Goal: Navigation & Orientation: Find specific page/section

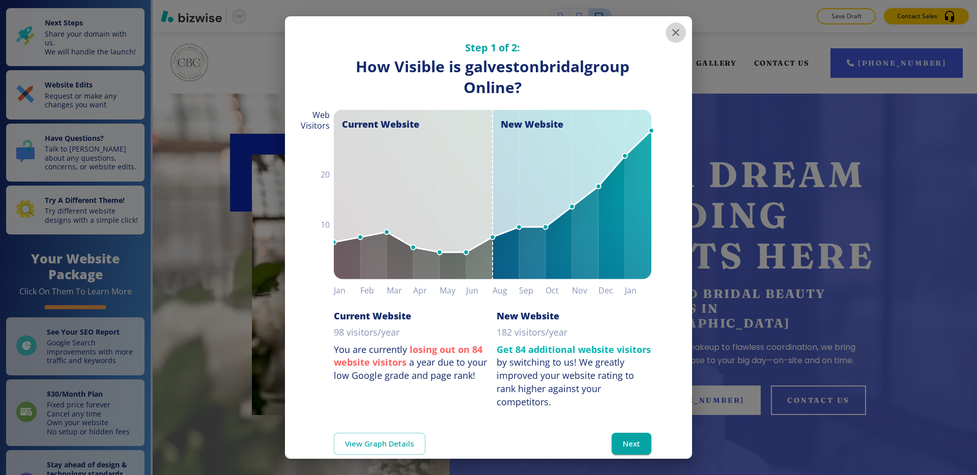
click at [674, 31] on icon "button" at bounding box center [675, 32] width 7 height 7
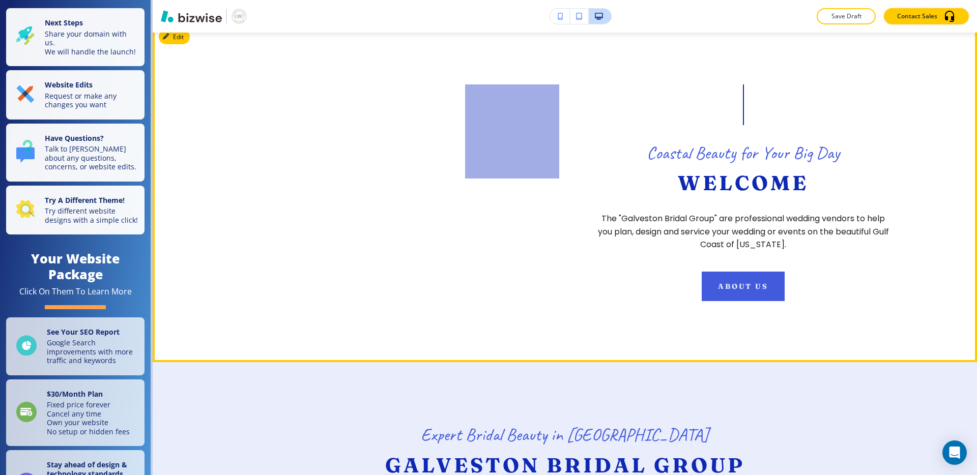
scroll to position [445, 0]
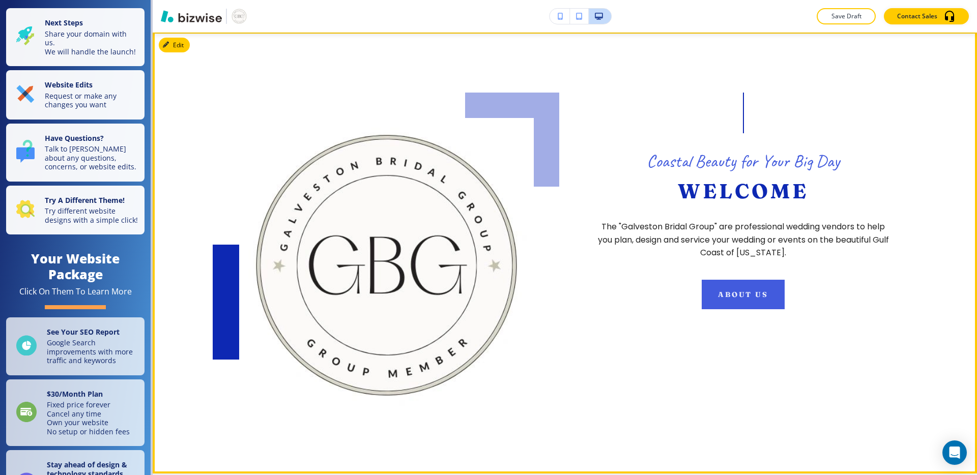
click at [659, 155] on p "Coastal Beauty for Your Big Day" at bounding box center [743, 161] width 193 height 23
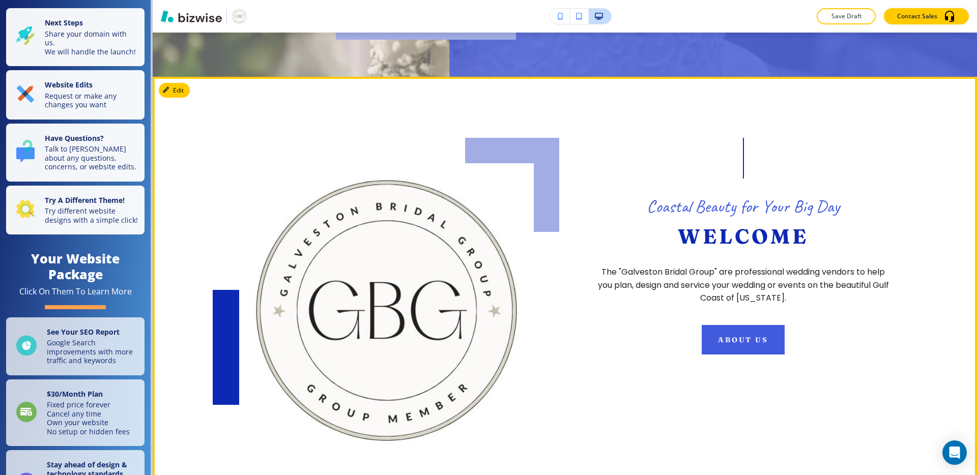
scroll to position [395, 0]
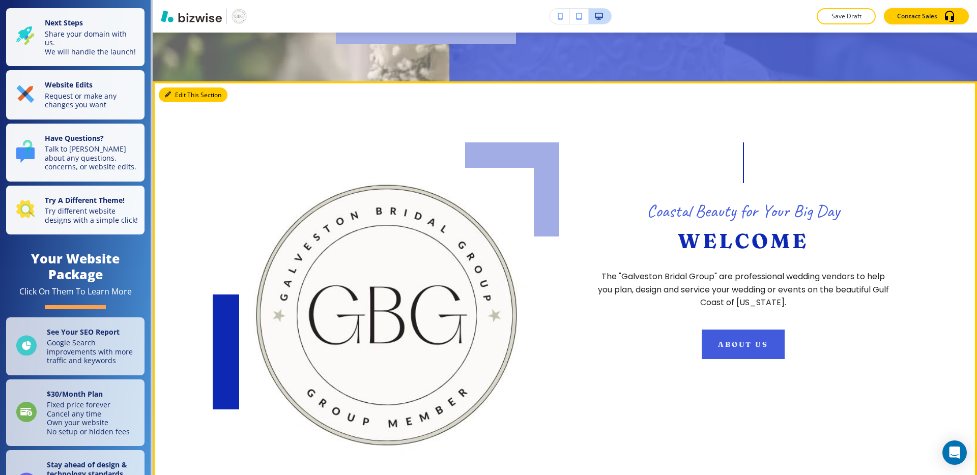
click at [181, 88] on button "Edit This Section" at bounding box center [193, 95] width 69 height 15
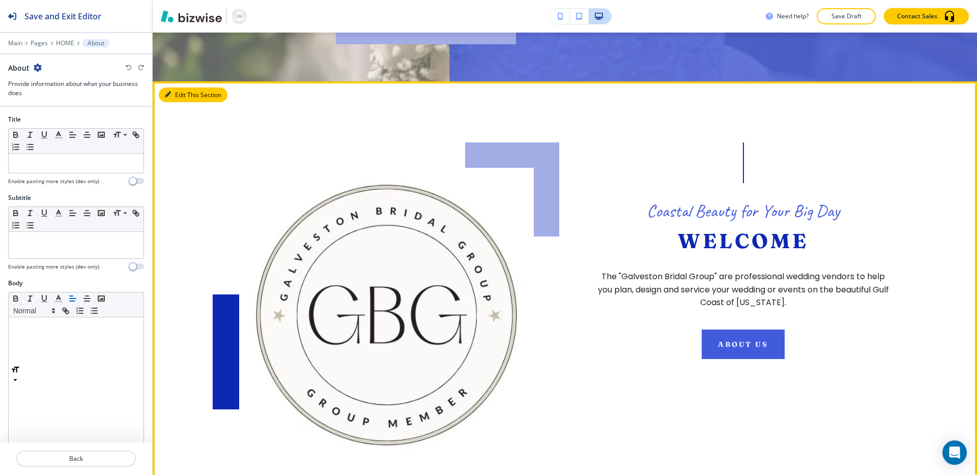
scroll to position [429, 0]
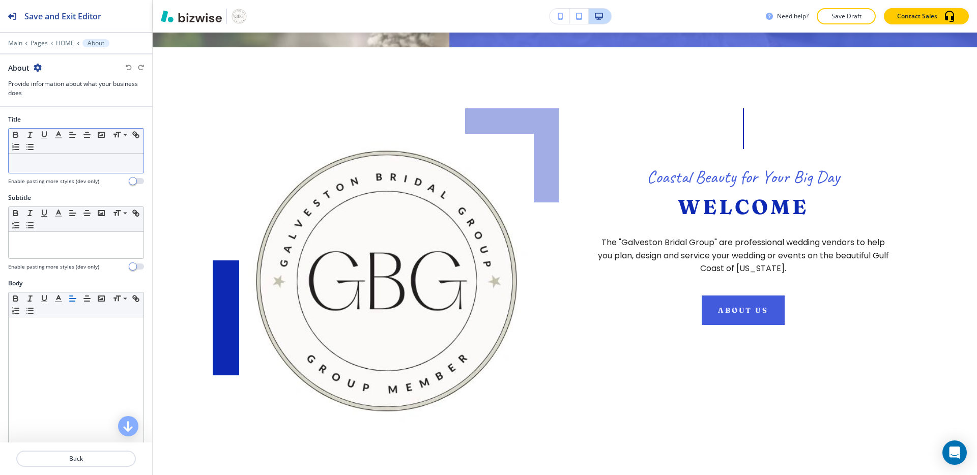
click at [70, 168] on div at bounding box center [76, 163] width 135 height 19
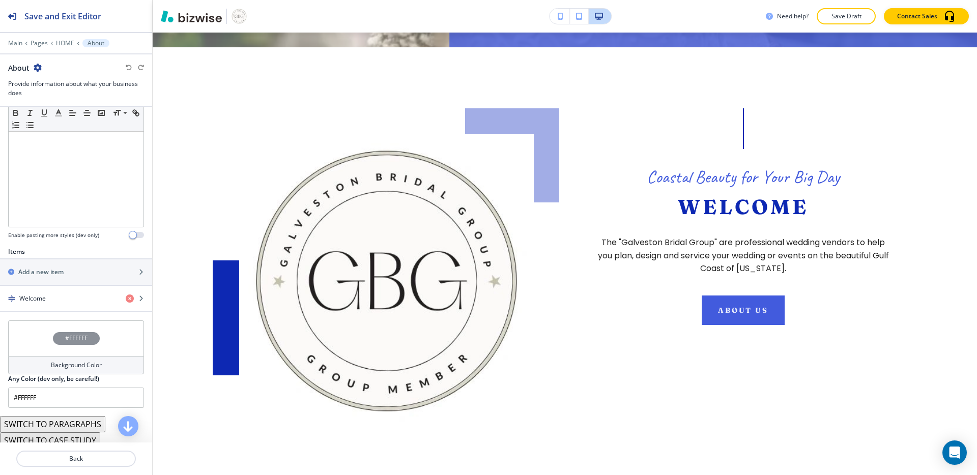
scroll to position [266, 0]
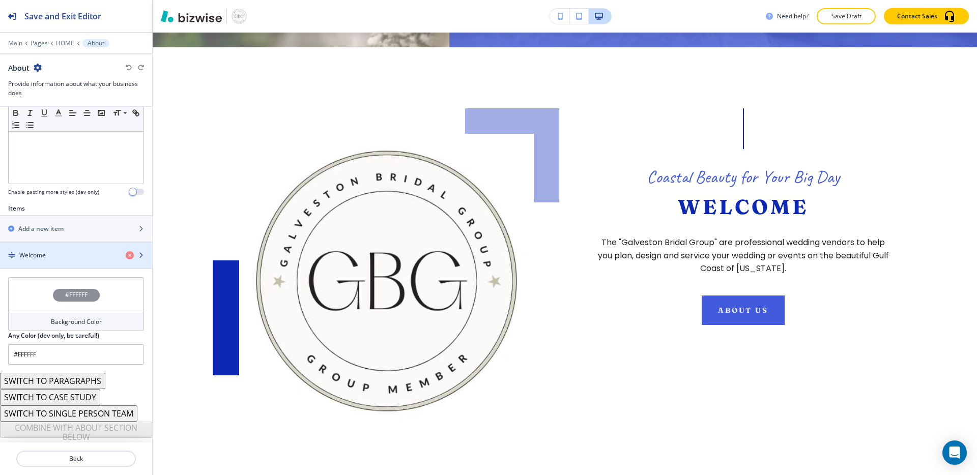
click at [59, 250] on div "button" at bounding box center [76, 247] width 152 height 8
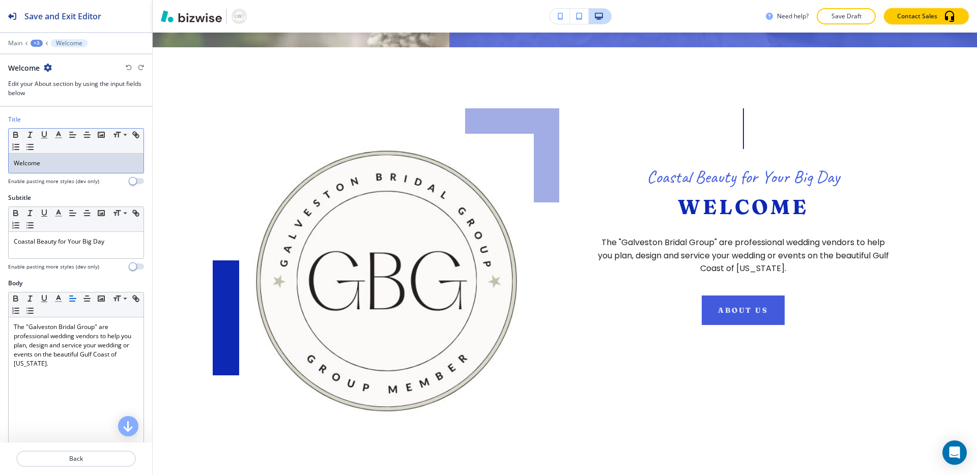
click at [74, 169] on div "Welcome" at bounding box center [76, 163] width 135 height 19
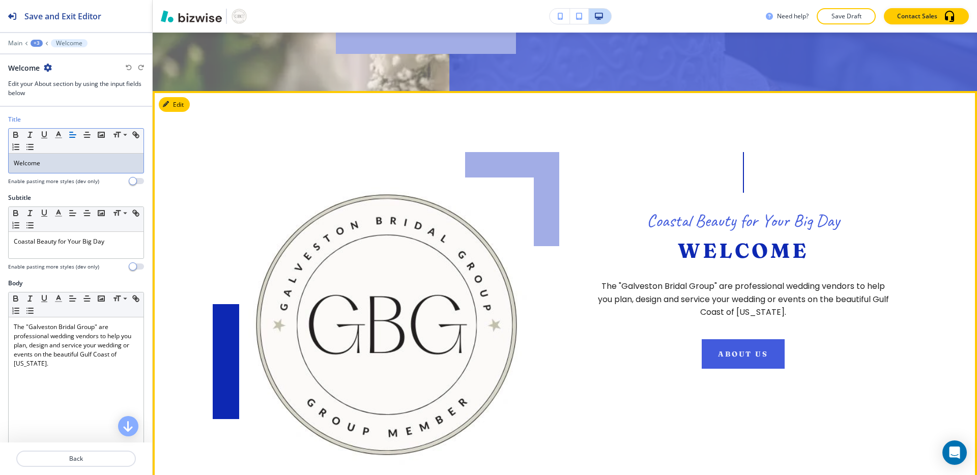
scroll to position [381, 0]
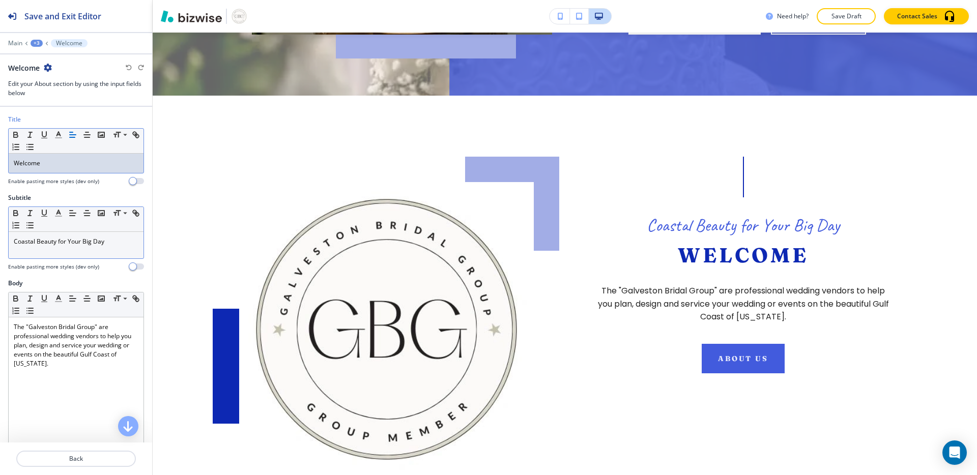
click at [127, 243] on p "Coastal Beauty for Your Big Day" at bounding box center [76, 241] width 125 height 9
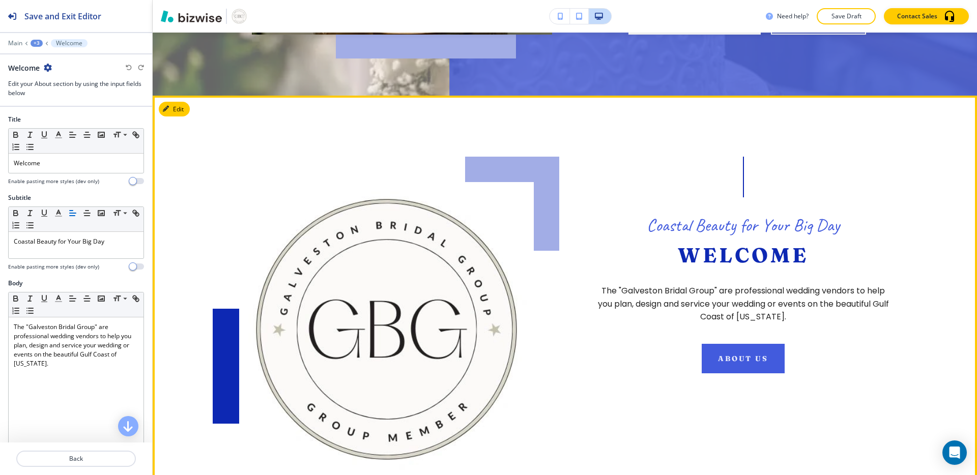
click at [688, 216] on p "Coastal Beauty for Your Big Day" at bounding box center [743, 225] width 193 height 23
click at [614, 171] on div "Coastal Beauty for Your Big Day Welcome The "Galveston Bridal Group" are profes…" at bounding box center [743, 265] width 295 height 217
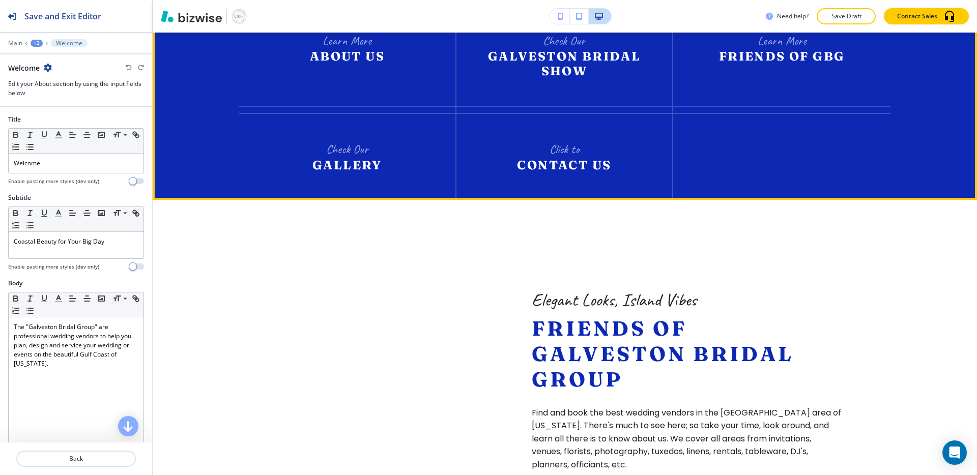
scroll to position [1717, 0]
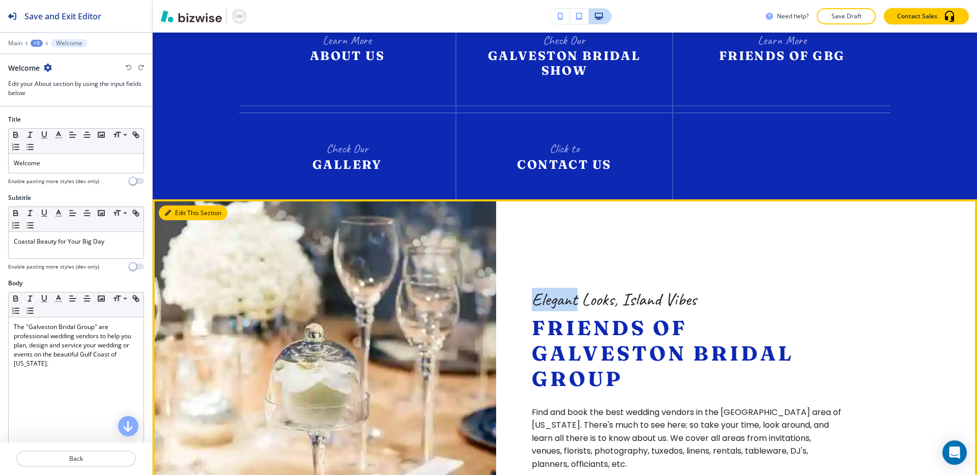
click at [184, 206] on button "Edit This Section" at bounding box center [193, 213] width 69 height 15
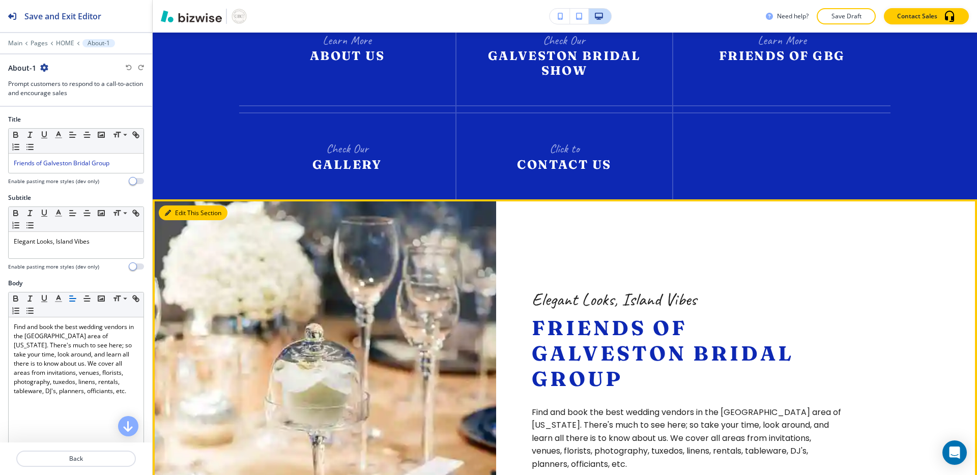
scroll to position [1790, 0]
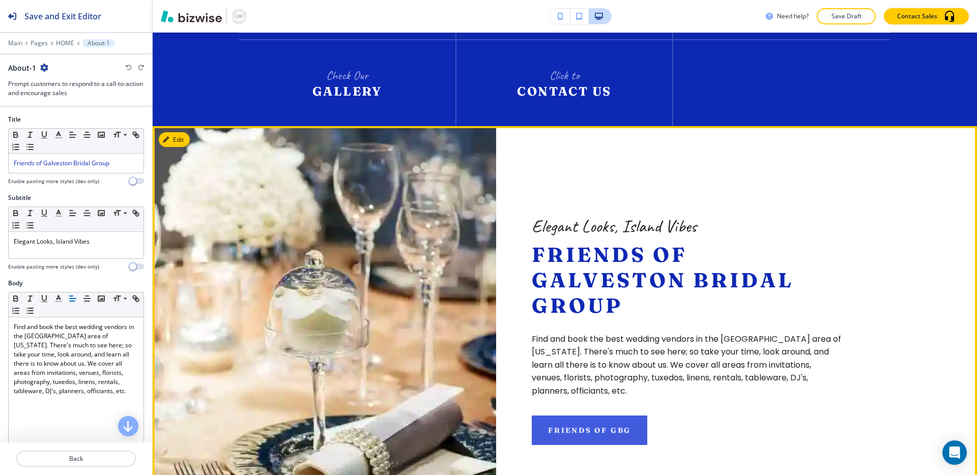
click at [721, 242] on p "Friends of Galveston Bridal Group" at bounding box center [687, 280] width 311 height 76
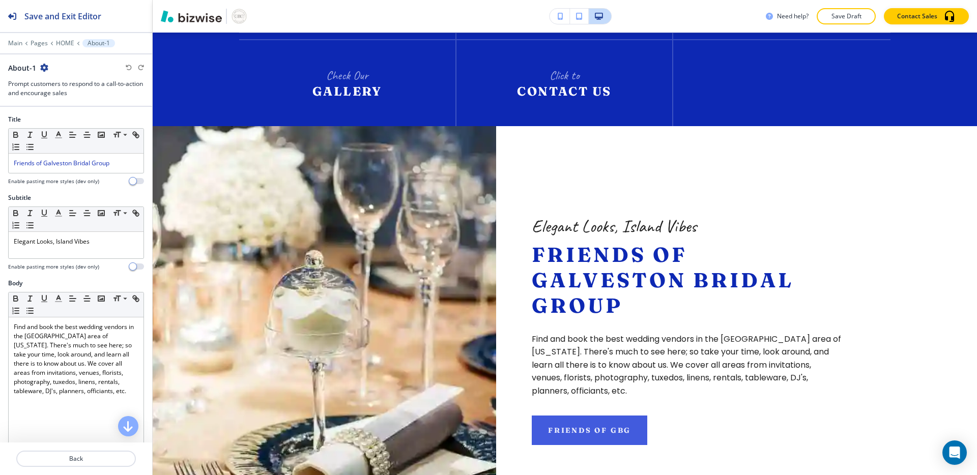
click at [737, 332] on p "Find and book the best wedding vendors in the [GEOGRAPHIC_DATA] area of [US_STA…" at bounding box center [687, 364] width 311 height 65
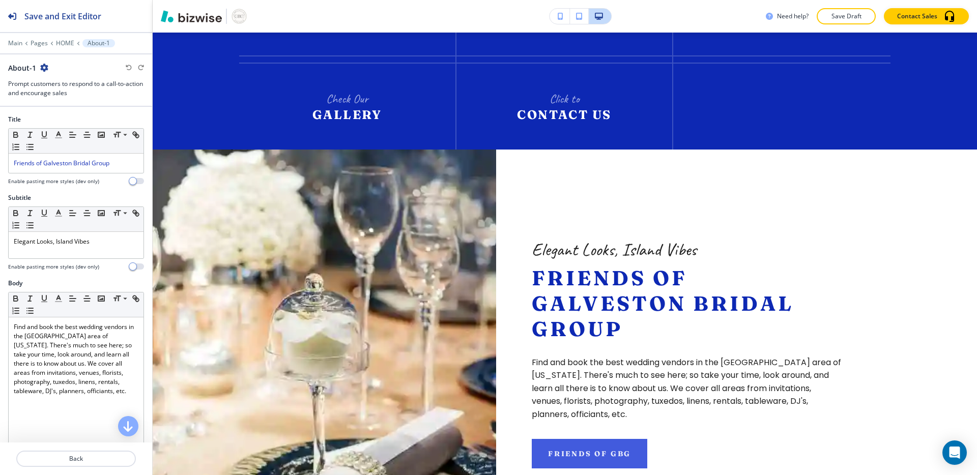
scroll to position [1763, 0]
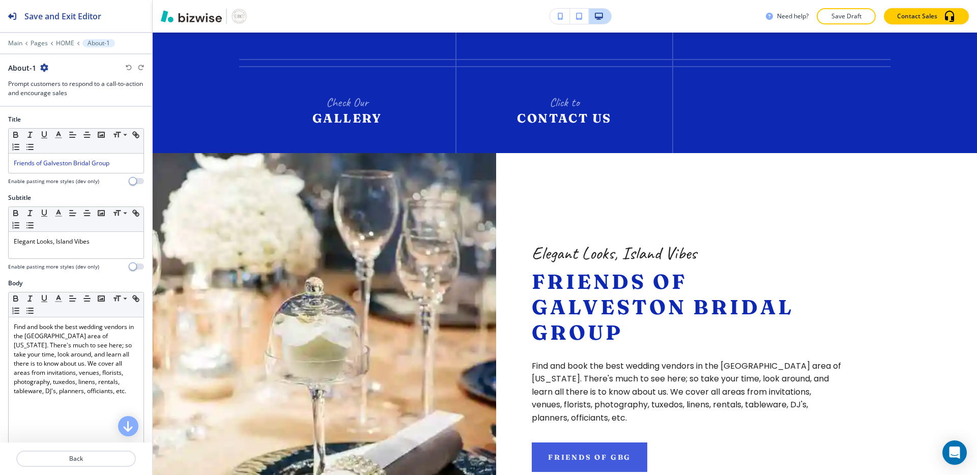
click at [818, 153] on div "Elegant Looks, Island Vibes Friends of Galveston Bridal Group Find and book the…" at bounding box center [687, 357] width 382 height 408
click at [104, 241] on p "Elegant Looks, Island Vibes" at bounding box center [76, 241] width 125 height 9
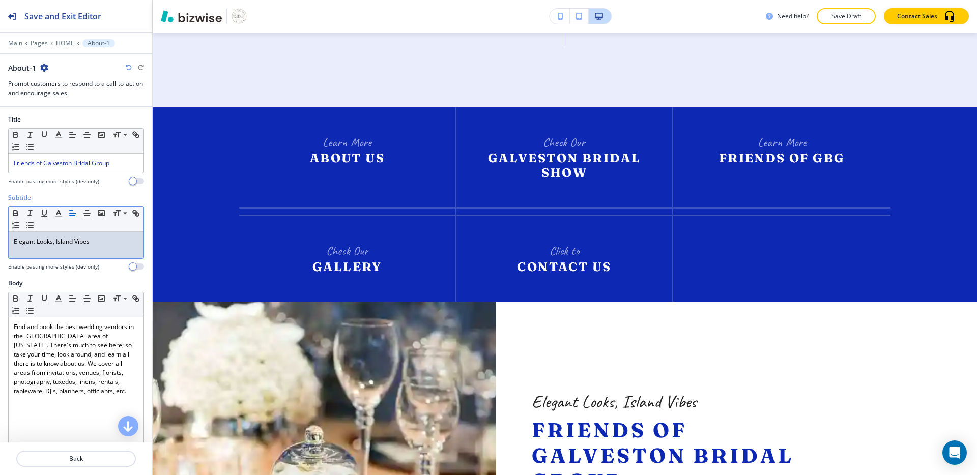
scroll to position [1616, 0]
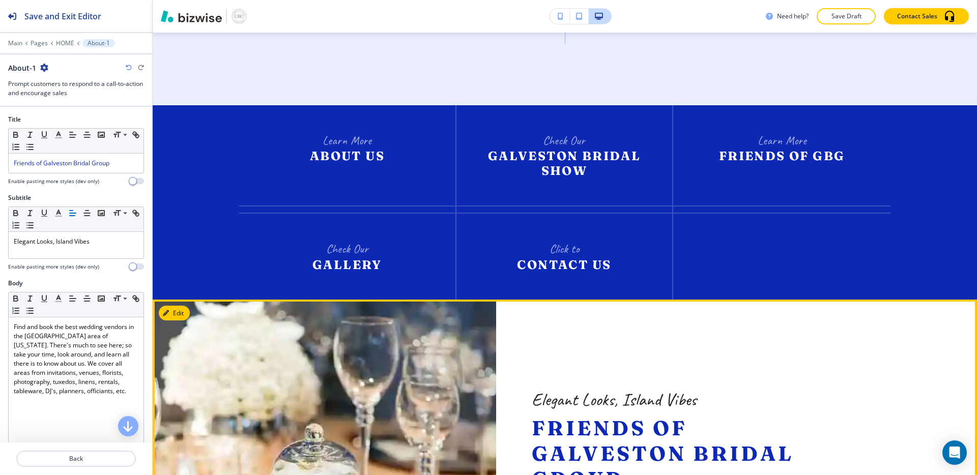
click at [591, 388] on p "Elegant Looks, Island Vibes" at bounding box center [687, 399] width 311 height 23
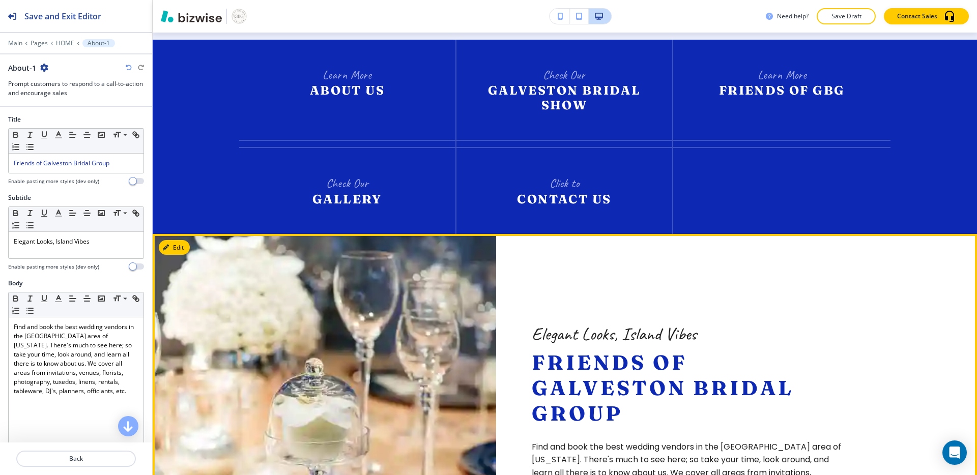
scroll to position [1683, 0]
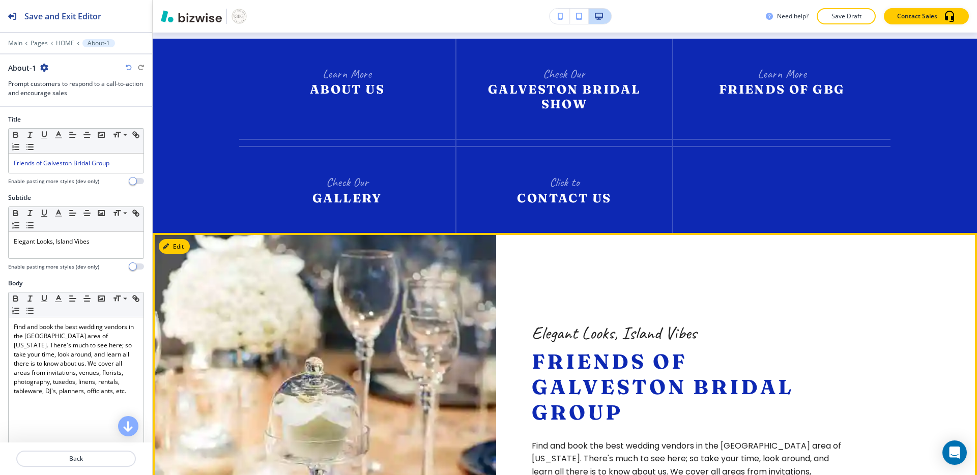
click at [593, 322] on p "Elegant Looks, Island Vibes" at bounding box center [687, 333] width 311 height 23
click at [554, 349] on span "Friends of Galveston Bridal Group" at bounding box center [666, 387] width 269 height 76
click at [747, 349] on p "Friends of Galveston Bridal Group" at bounding box center [687, 387] width 311 height 76
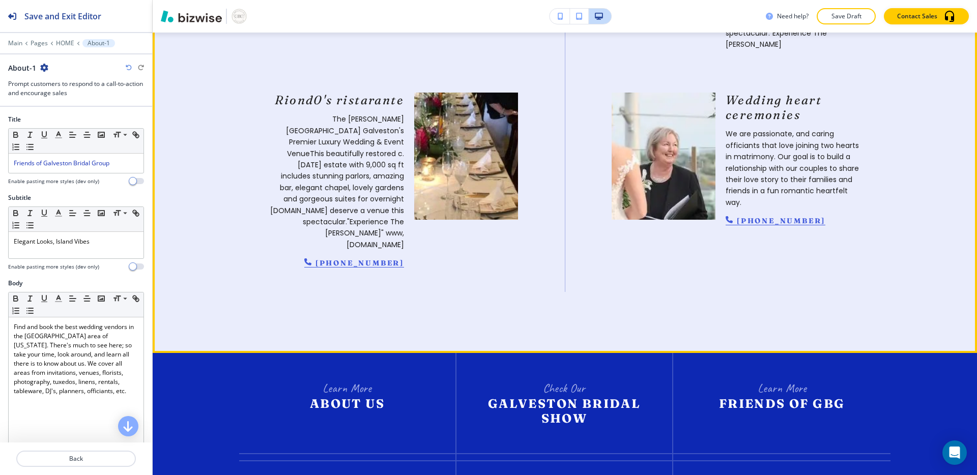
scroll to position [1348, 0]
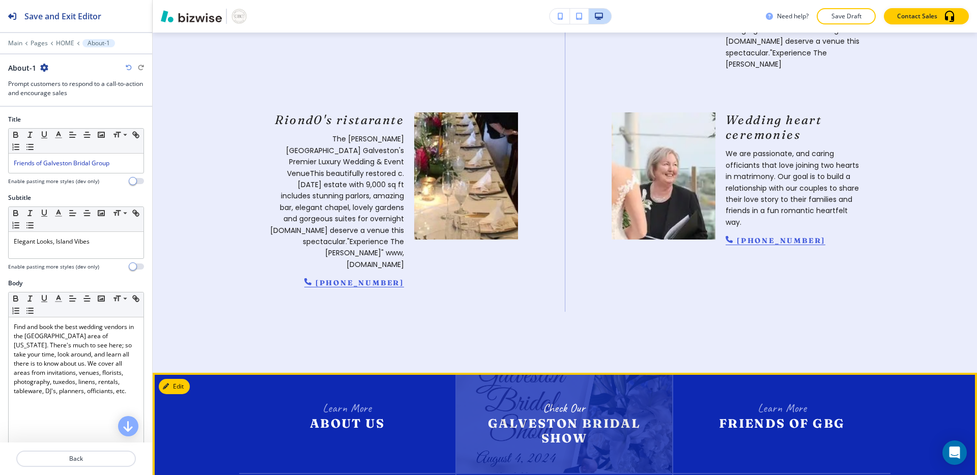
click at [599, 373] on img at bounding box center [565, 423] width 216 height 100
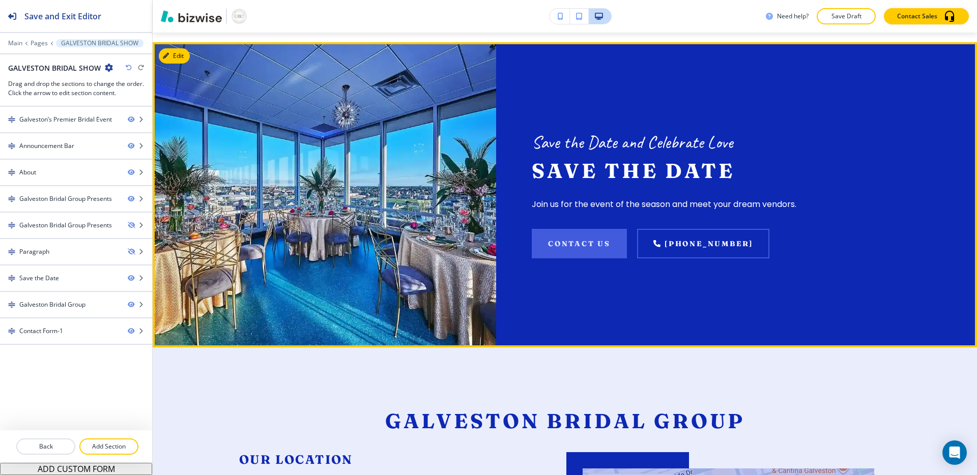
scroll to position [1444, 0]
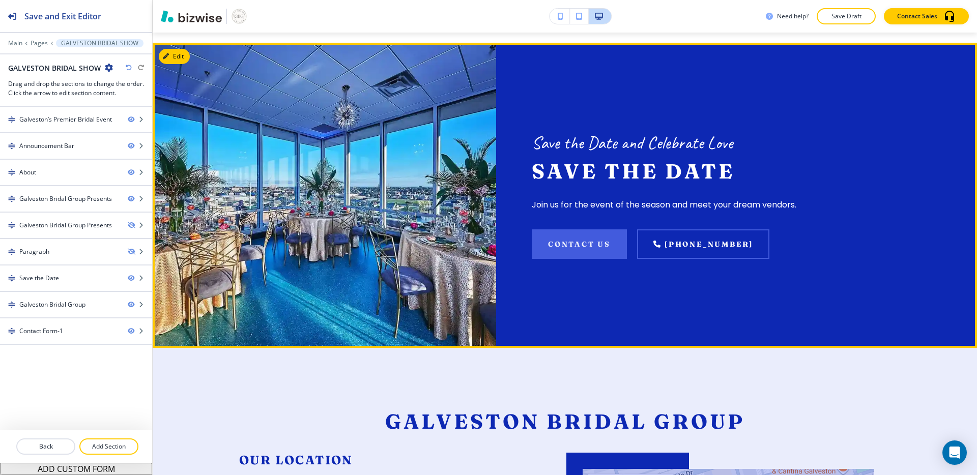
click at [546, 155] on p "Save the Date and Celebrate Love" at bounding box center [687, 142] width 311 height 23
click at [303, 340] on div at bounding box center [325, 195] width 344 height 305
click at [346, 348] on div at bounding box center [325, 195] width 344 height 305
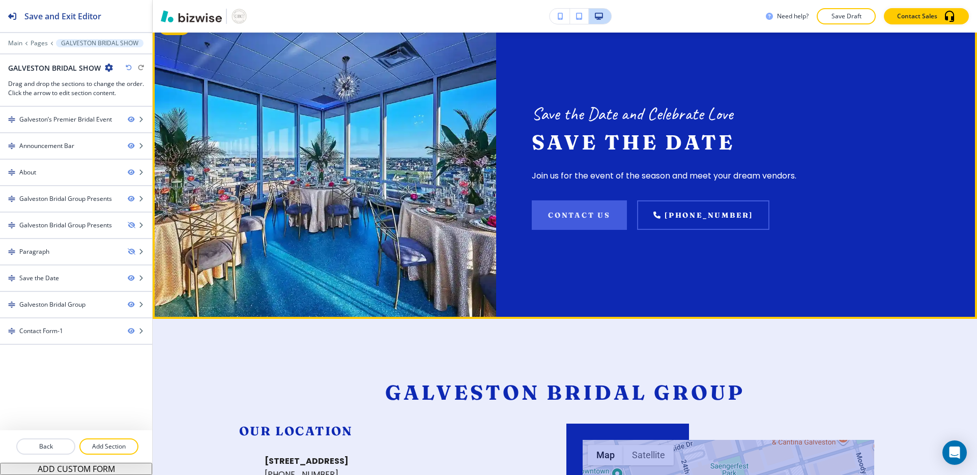
scroll to position [1462, 0]
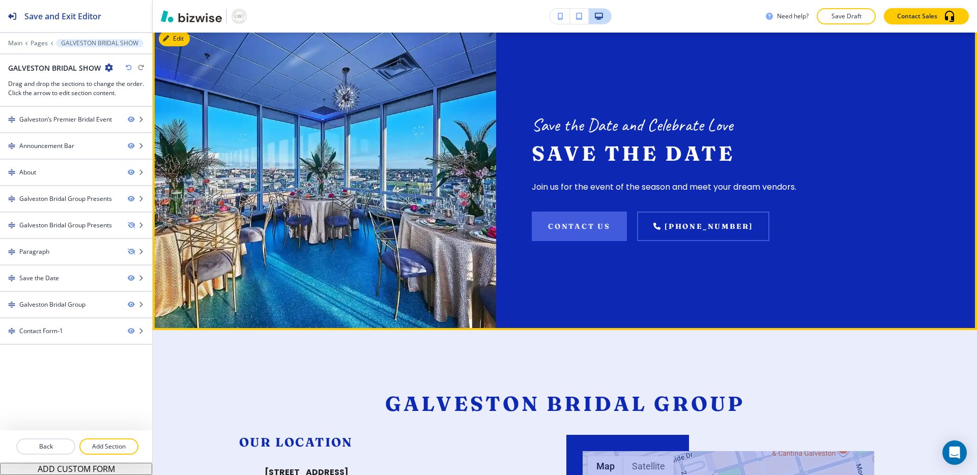
click at [603, 166] on h2 "Save the Date" at bounding box center [687, 153] width 311 height 25
click at [766, 145] on div "Save the Date and Celebrate Love Save the Date Join us for the event of the sea…" at bounding box center [687, 177] width 382 height 305
click at [552, 132] on div "Save the Date and Celebrate Love Save the Date Join us for the event of the sea…" at bounding box center [687, 177] width 382 height 305
click at [764, 156] on div "Save the Date and Celebrate Love Save the Date Join us for the event of the sea…" at bounding box center [687, 177] width 382 height 305
click at [732, 139] on div "Save the Date and Celebrate Love Save the Date Join us for the event of the sea…" at bounding box center [687, 177] width 382 height 305
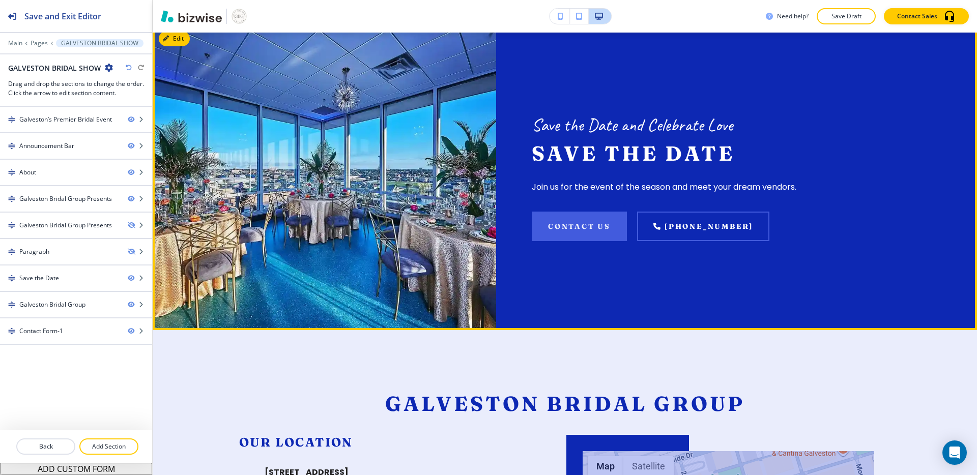
click at [650, 149] on div "Save the Date and Celebrate Love Save the Date Join us for the event of the sea…" at bounding box center [687, 177] width 382 height 305
click at [694, 158] on div "Save the Date and Celebrate Love Save the Date Join us for the event of the sea…" at bounding box center [687, 177] width 382 height 305
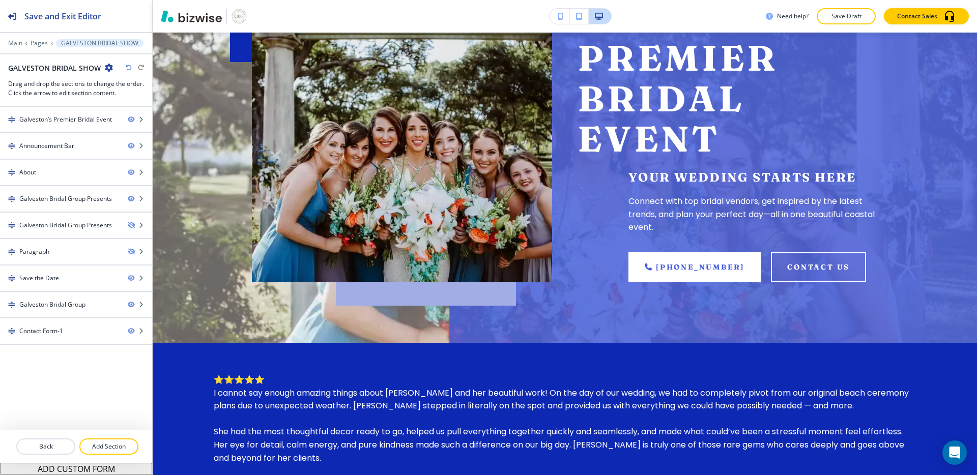
scroll to position [0, 0]
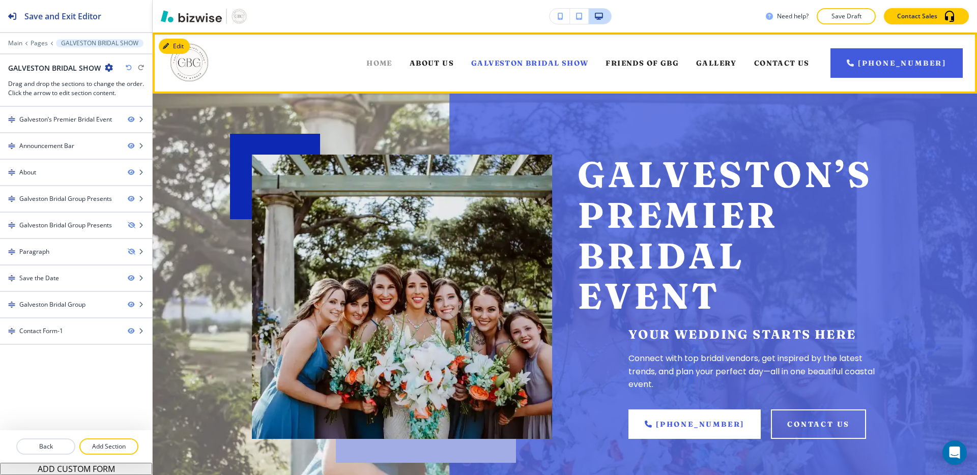
click at [388, 62] on span "HOME" at bounding box center [380, 63] width 26 height 9
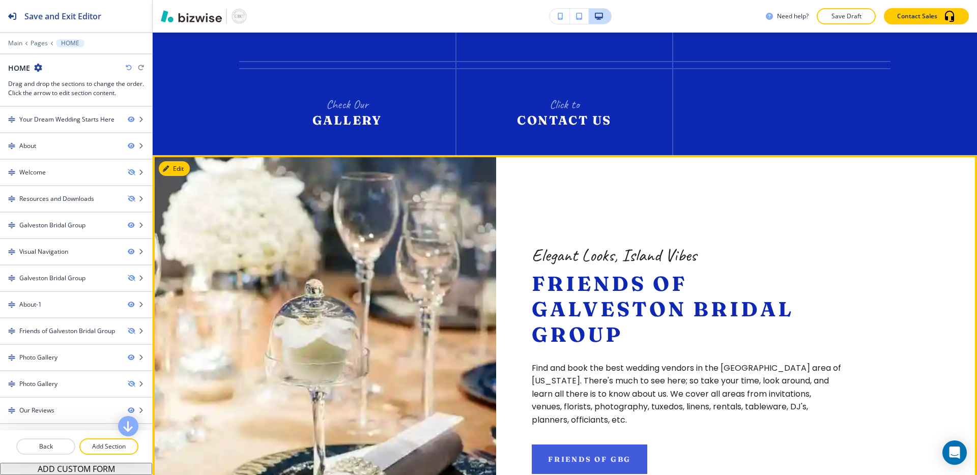
scroll to position [1759, 0]
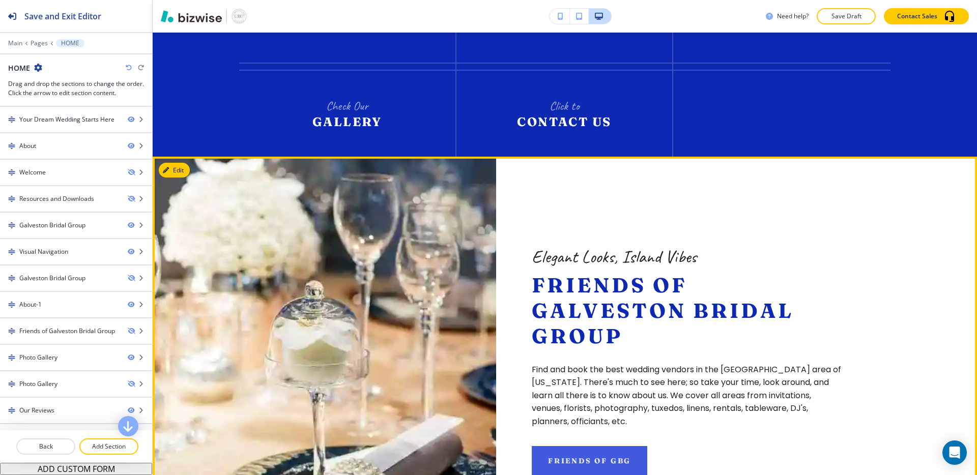
click at [747, 363] on p "Find and book the best wedding vendors in the [GEOGRAPHIC_DATA] area of [US_STA…" at bounding box center [687, 395] width 311 height 65
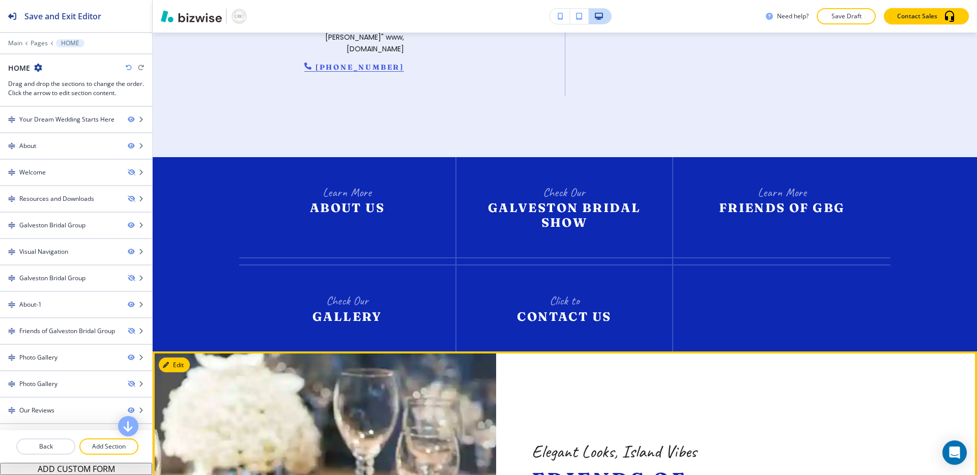
scroll to position [1559, 0]
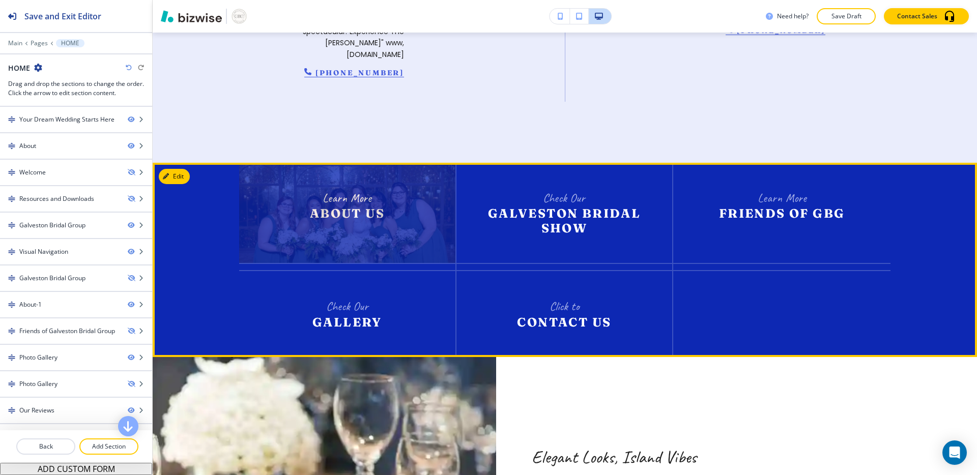
click at [387, 163] on img at bounding box center [347, 213] width 216 height 100
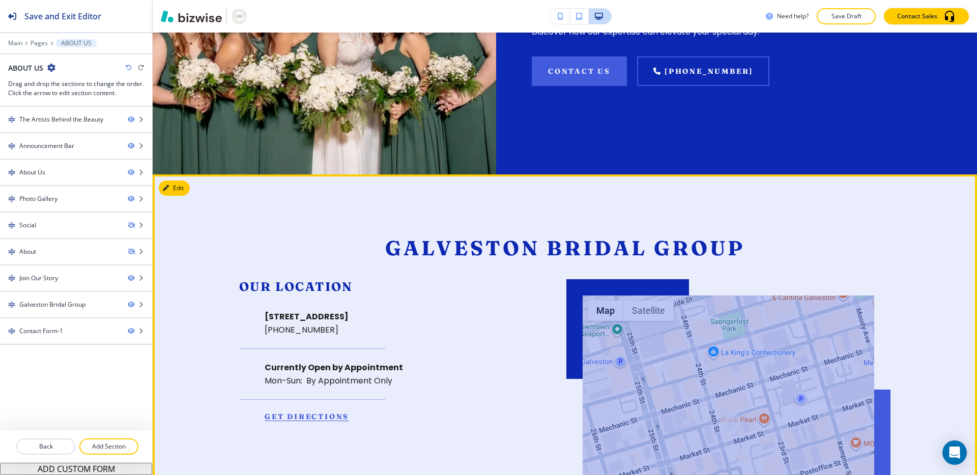
scroll to position [1737, 0]
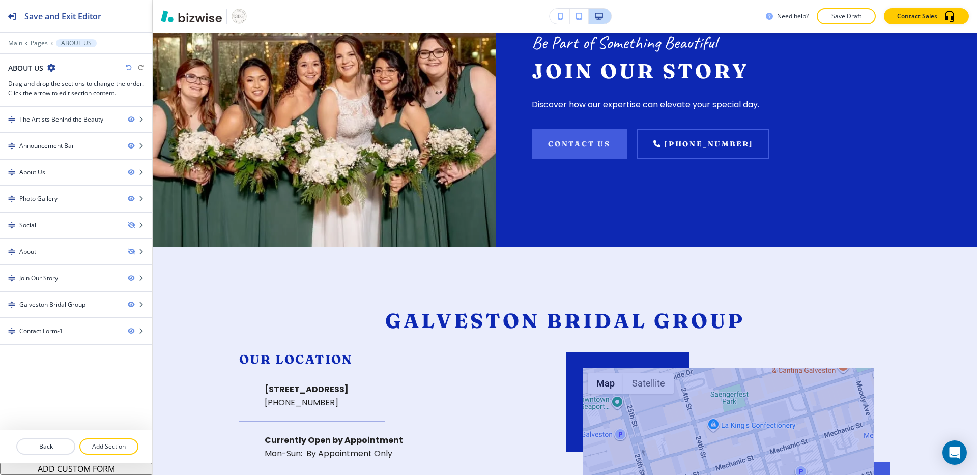
scroll to position [1673, 0]
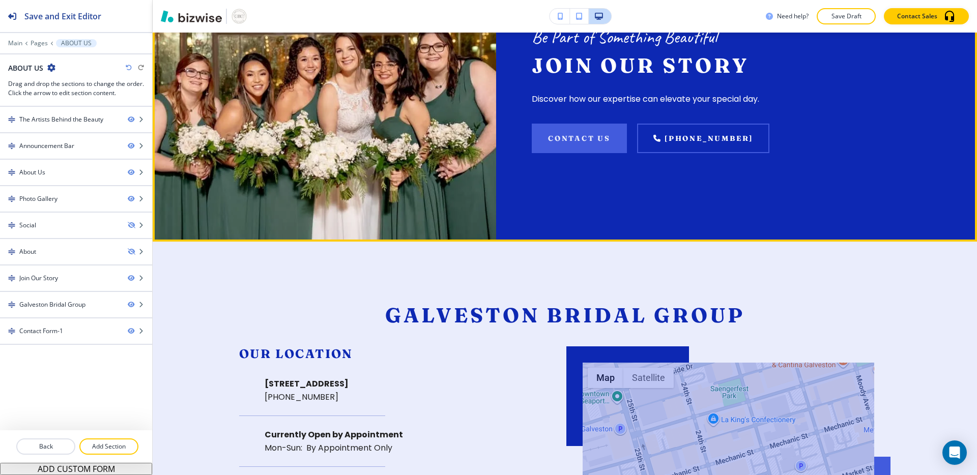
click at [644, 49] on p "Be Part of Something Beautiful" at bounding box center [687, 36] width 311 height 23
click at [594, 78] on h2 "Join Our Story" at bounding box center [687, 65] width 311 height 25
click at [624, 223] on div "Be Part of Something Beautiful Join Our Story Discover how our expertise can el…" at bounding box center [687, 89] width 382 height 305
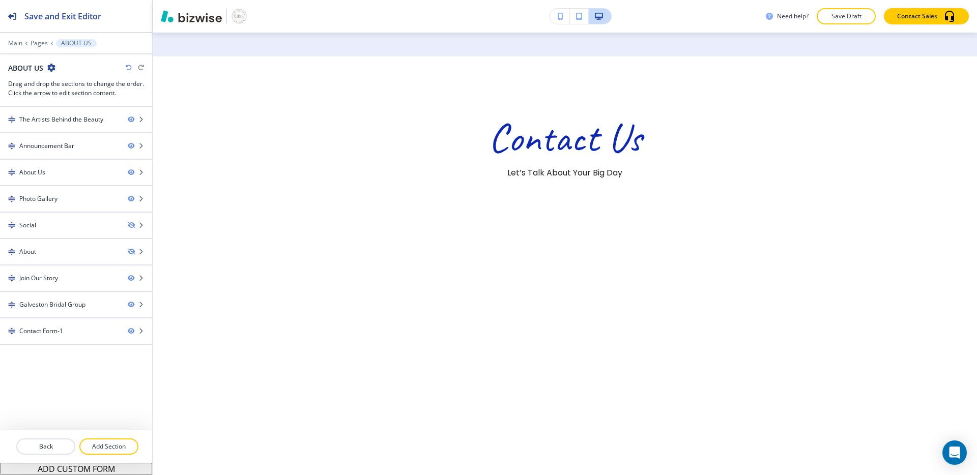
scroll to position [2319, 0]
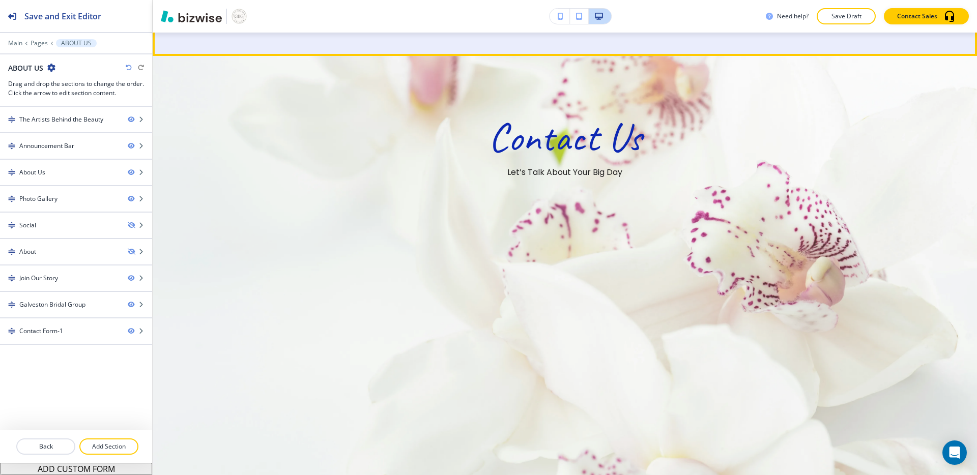
drag, startPoint x: 661, startPoint y: 213, endPoint x: 723, endPoint y: 129, distance: 104.2
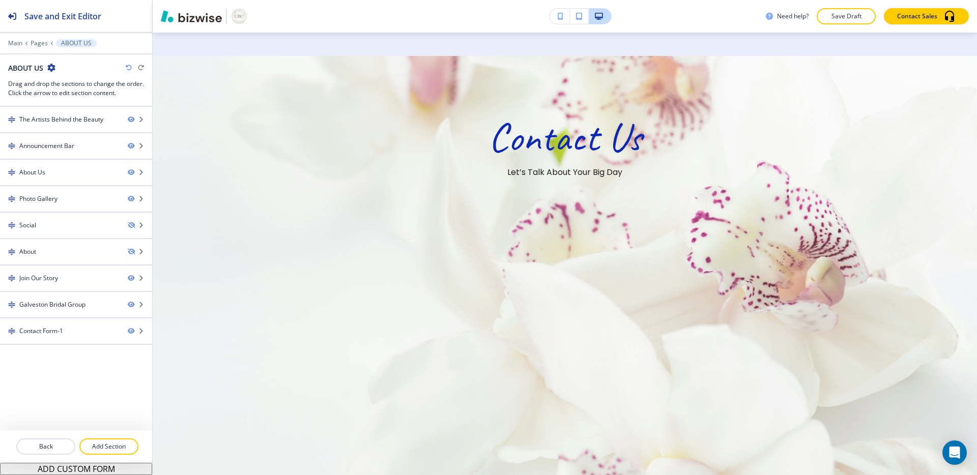
drag, startPoint x: 721, startPoint y: 172, endPoint x: 722, endPoint y: 102, distance: 70.3
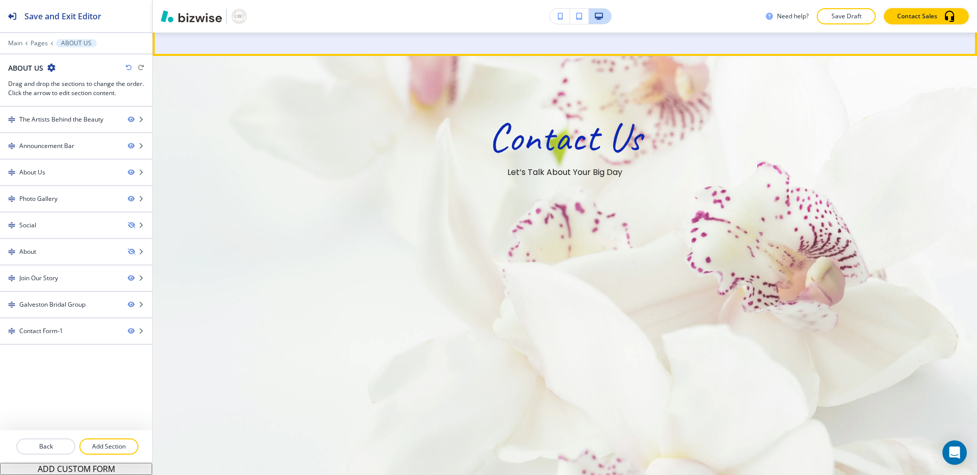
drag, startPoint x: 724, startPoint y: 134, endPoint x: 746, endPoint y: 98, distance: 42.3
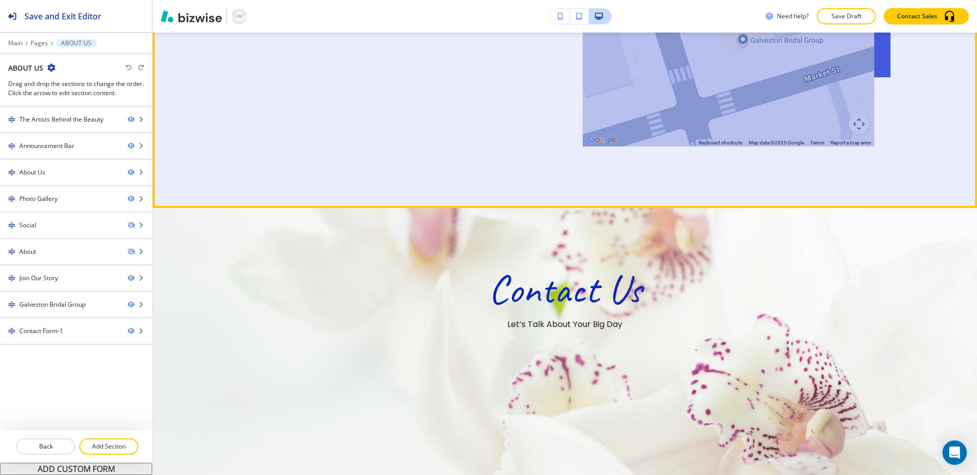
scroll to position [2154, 0]
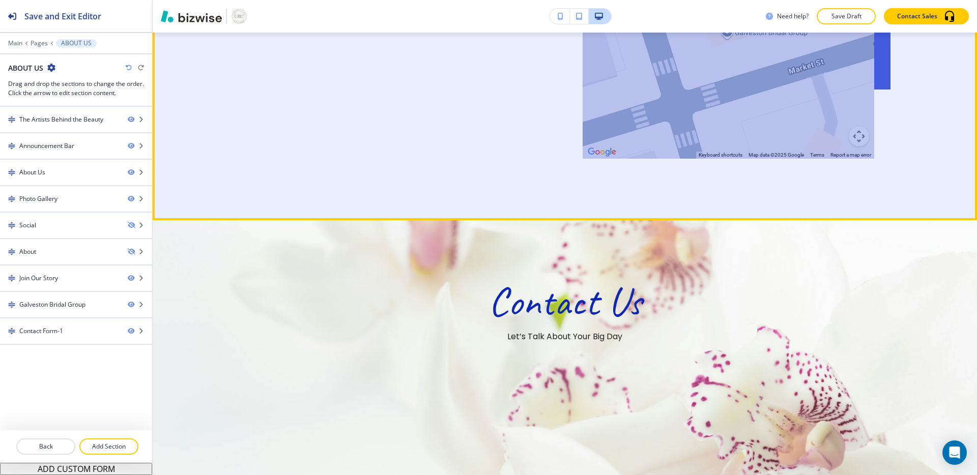
drag, startPoint x: 749, startPoint y: 260, endPoint x: 732, endPoint y: 241, distance: 25.6
click at [732, 15] on img at bounding box center [730, 4] width 17 height 22
click at [545, 159] on div "← Move left → Move right ↑ Move up ↓ Move down + Zoom in - Zoom out Home Jump l…" at bounding box center [565, 12] width 652 height 293
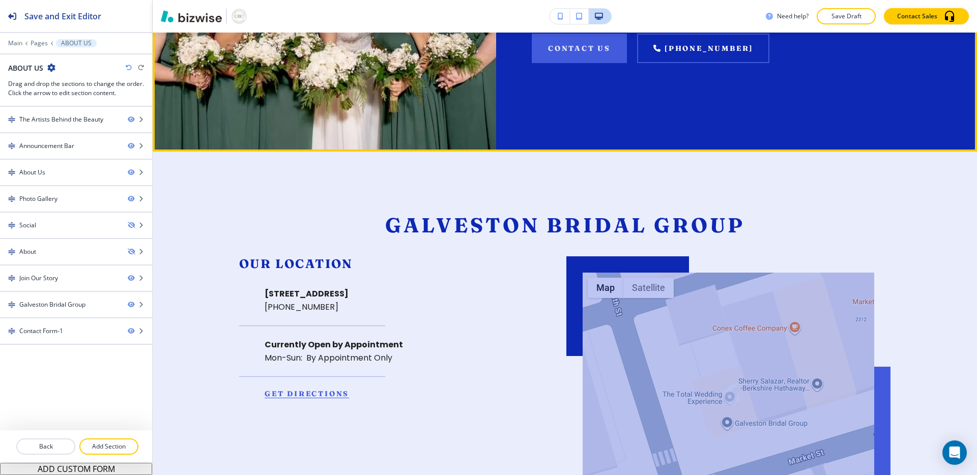
scroll to position [1763, 0]
click at [527, 152] on div "Be Part of Something Beautiful Join Our Story Discover how our expertise can el…" at bounding box center [687, -1] width 382 height 305
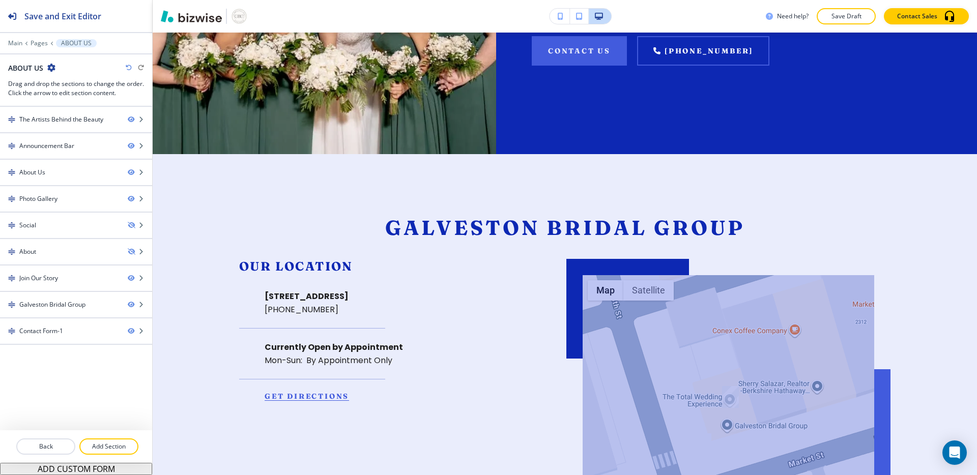
scroll to position [1759, 0]
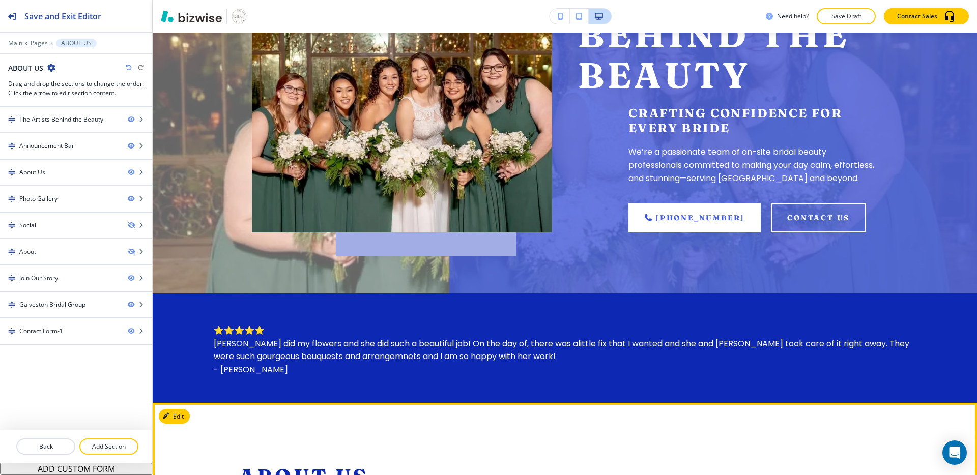
scroll to position [0, 0]
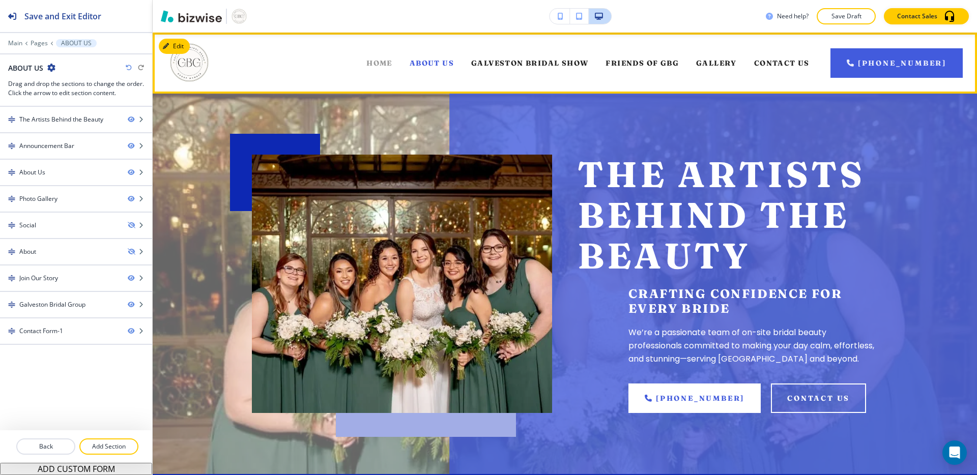
click at [389, 61] on span "HOME" at bounding box center [380, 63] width 26 height 9
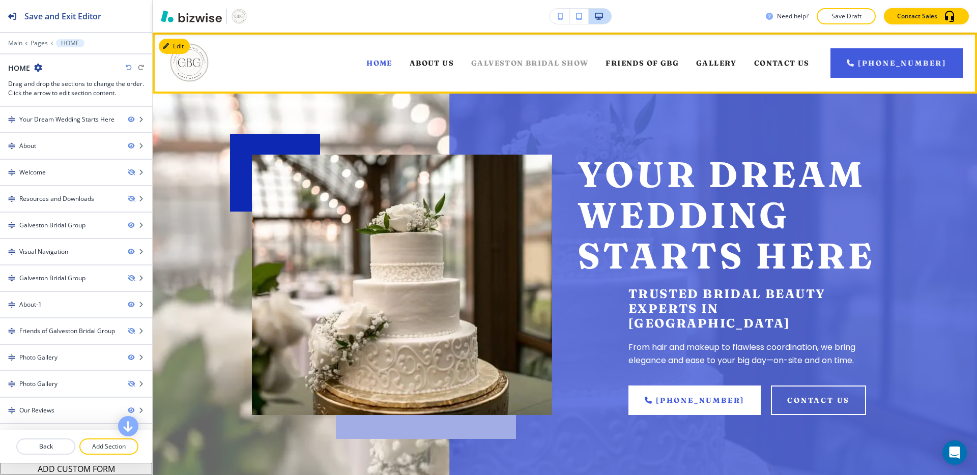
click at [525, 64] on span "GALVESTON BRIDAL SHOW" at bounding box center [529, 63] width 117 height 9
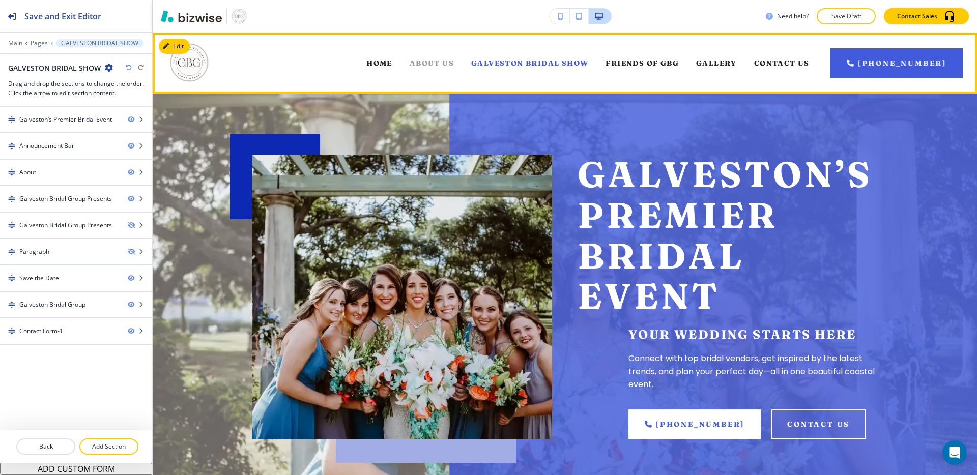
click at [449, 62] on span "ABOUT US" at bounding box center [432, 63] width 44 height 9
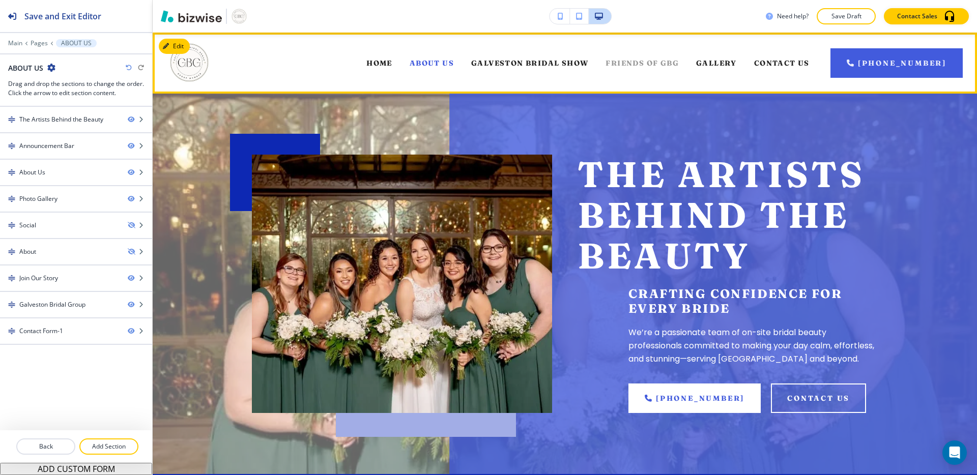
click at [634, 64] on span "FRIENDS OF GBG" at bounding box center [642, 63] width 73 height 9
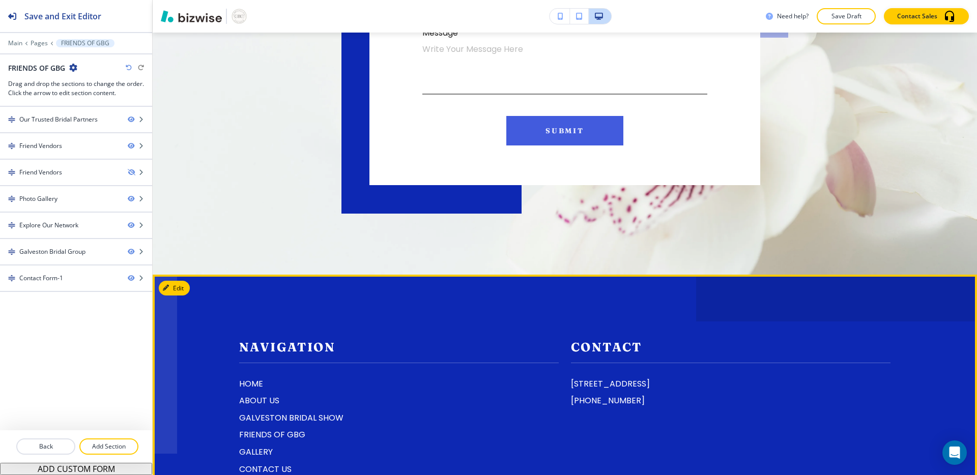
scroll to position [3580, 0]
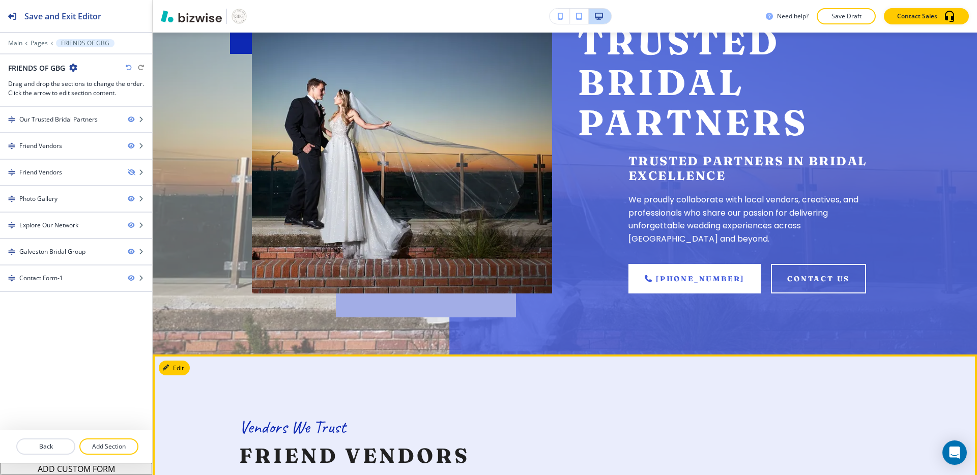
scroll to position [0, 0]
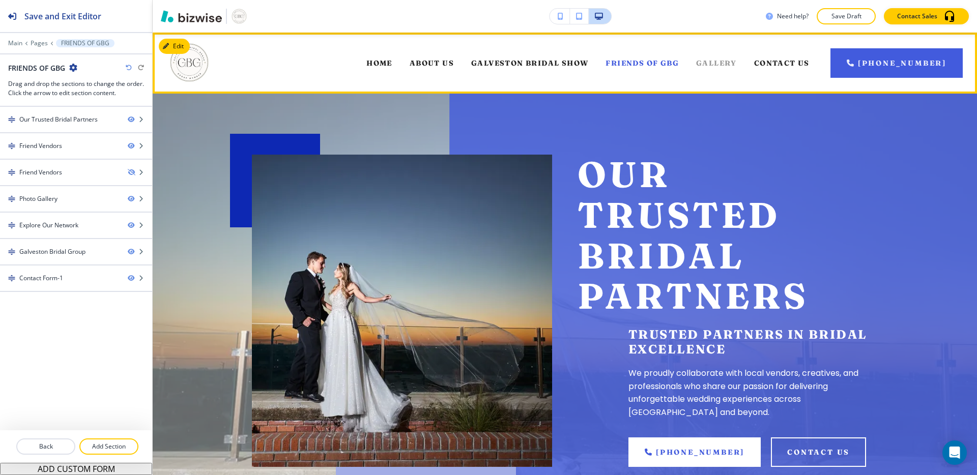
click at [733, 63] on span "GALLERY" at bounding box center [716, 63] width 41 height 9
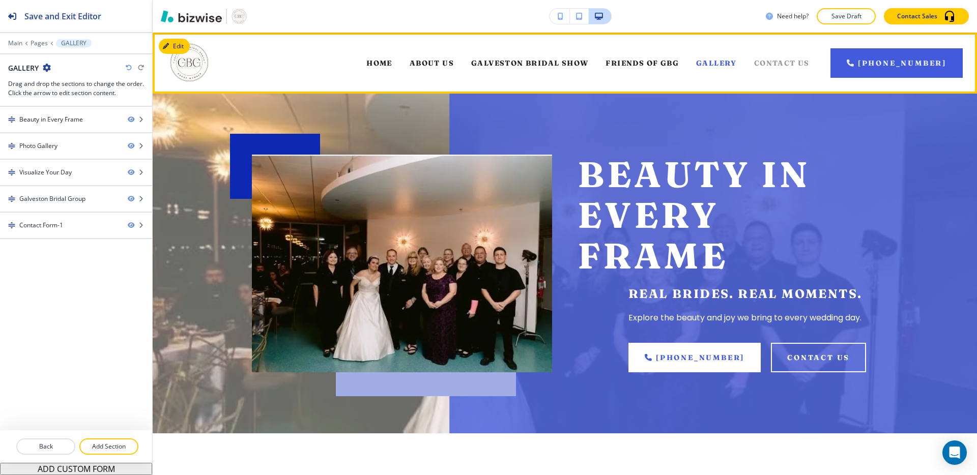
click at [788, 65] on span "CONTACT US" at bounding box center [781, 63] width 55 height 9
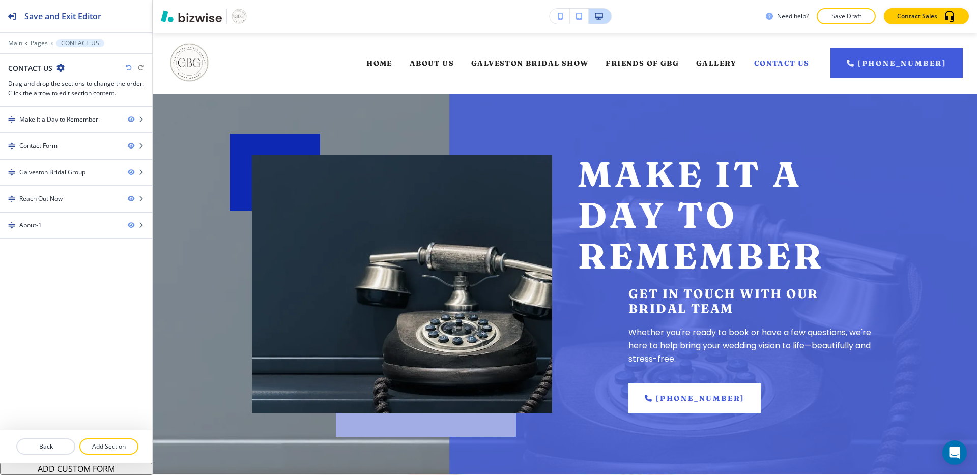
click at [397, 69] on div "HOME" at bounding box center [379, 63] width 43 height 41
click at [390, 64] on span "HOME" at bounding box center [380, 63] width 26 height 9
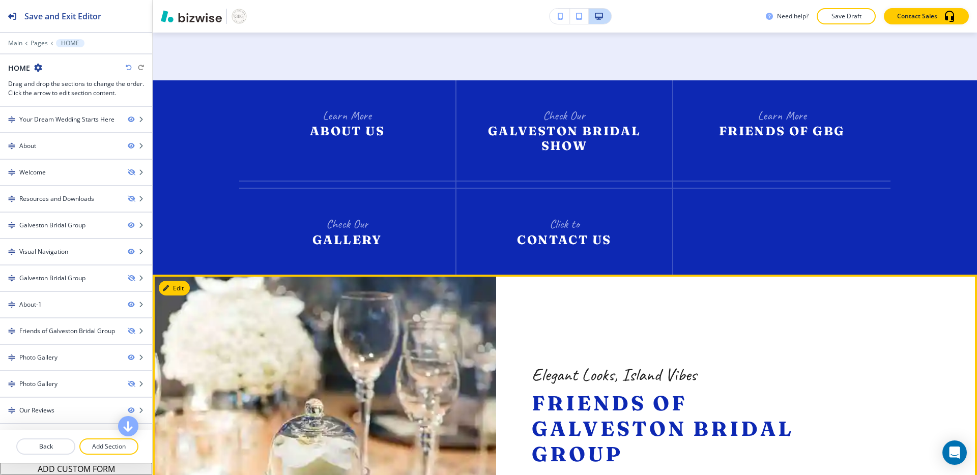
scroll to position [1643, 0]
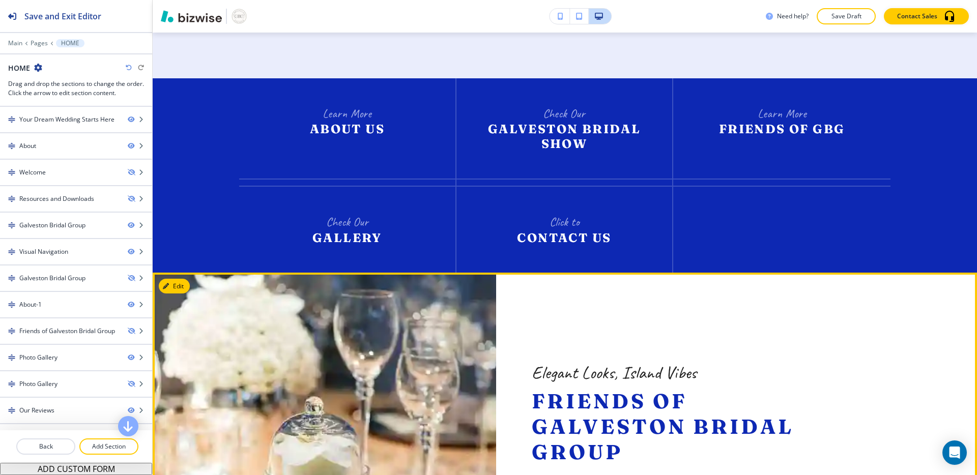
click at [635, 273] on div "Elegant Looks, Island Vibes Friends of Galveston Bridal Group Find and book the…" at bounding box center [687, 477] width 382 height 408
click at [594, 388] on span "Friends of Galveston Bridal Group" at bounding box center [666, 426] width 269 height 76
click at [592, 388] on span "Friends of Galveston Bridal Group" at bounding box center [666, 426] width 269 height 76
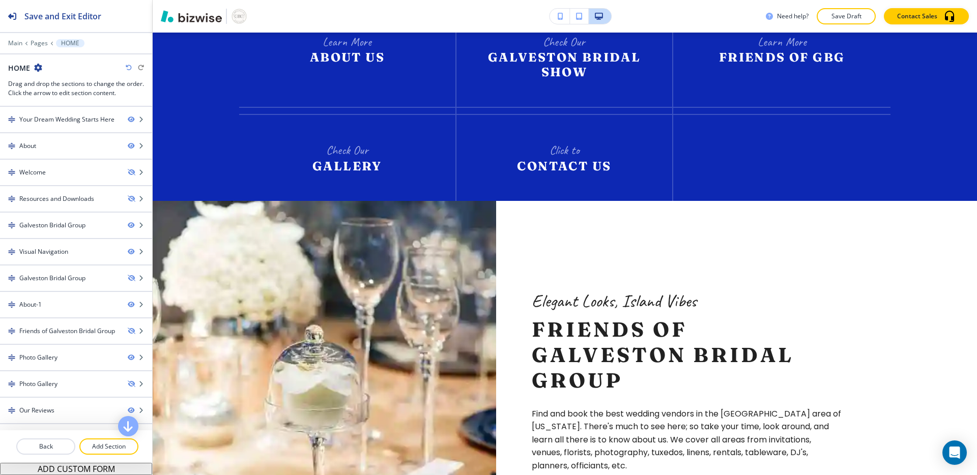
scroll to position [1715, 0]
click at [627, 303] on div "Elegant Looks, Island Vibes Friends of Galveston Bridal Group Find and book the…" at bounding box center [687, 380] width 311 height 183
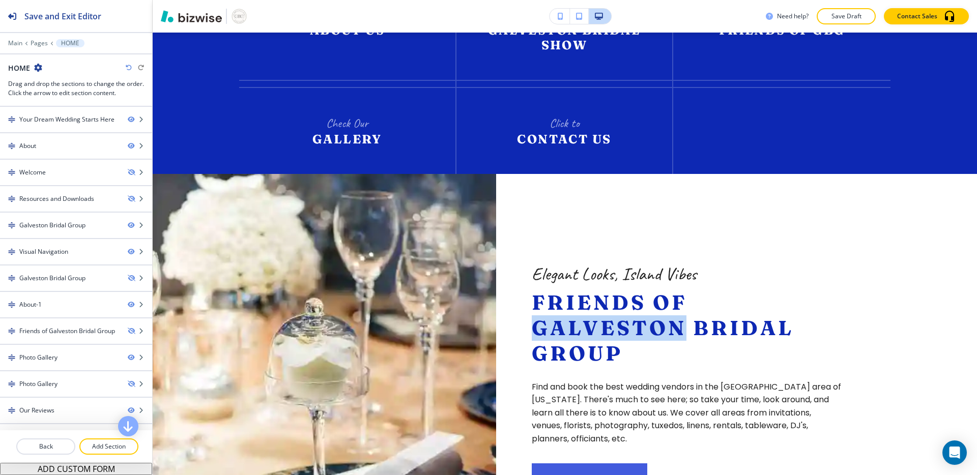
scroll to position [1741, 0]
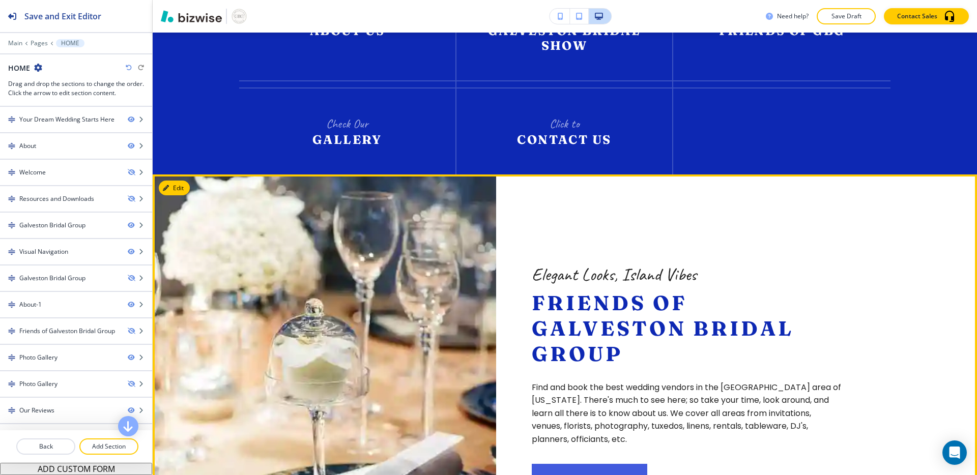
click at [609, 290] on span "Friends of Galveston Bridal Group" at bounding box center [666, 328] width 269 height 76
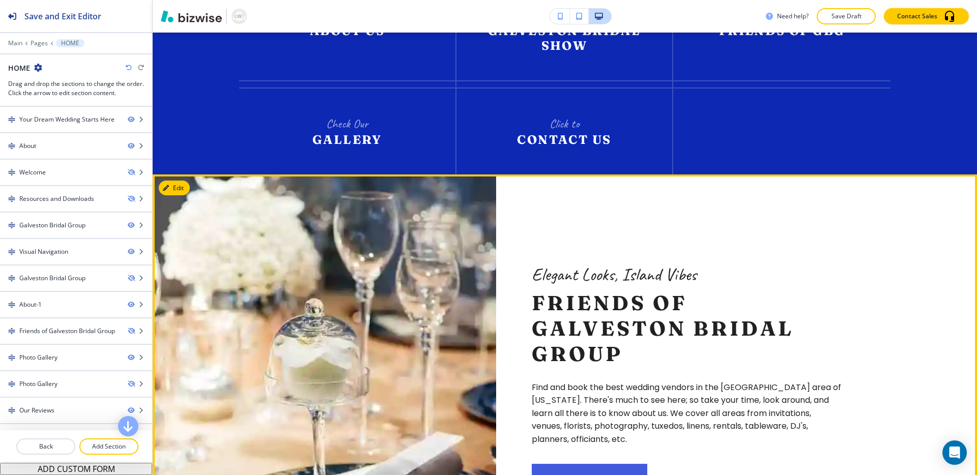
click at [661, 381] on p "Find and book the best wedding vendors in the [GEOGRAPHIC_DATA] area of [US_STA…" at bounding box center [687, 413] width 311 height 65
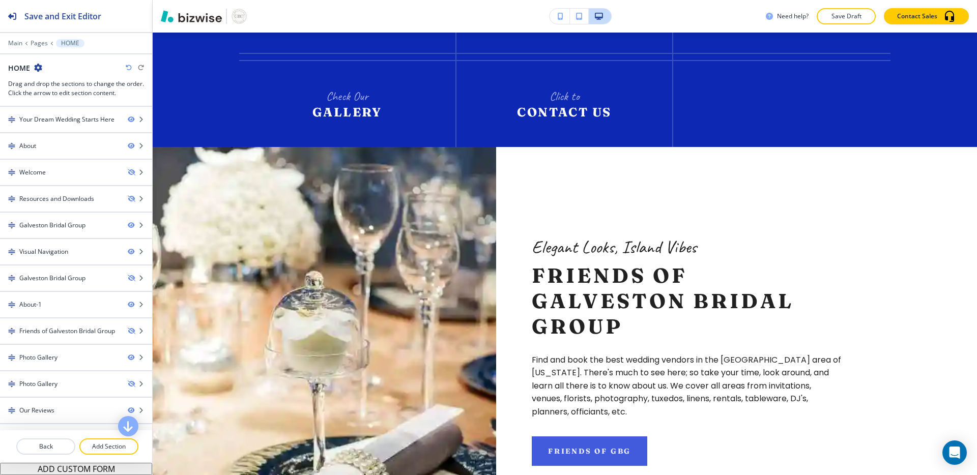
scroll to position [1770, 0]
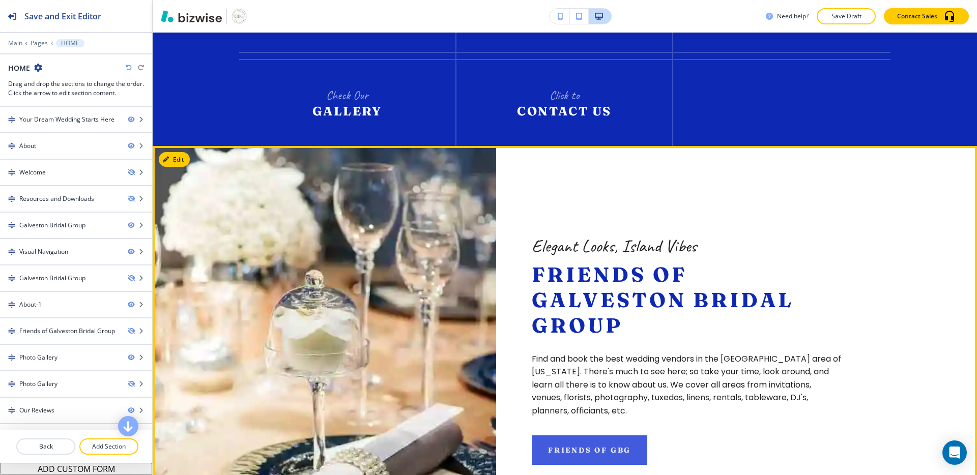
click at [755, 262] on p "Friends of Galveston Bridal Group" at bounding box center [687, 300] width 311 height 76
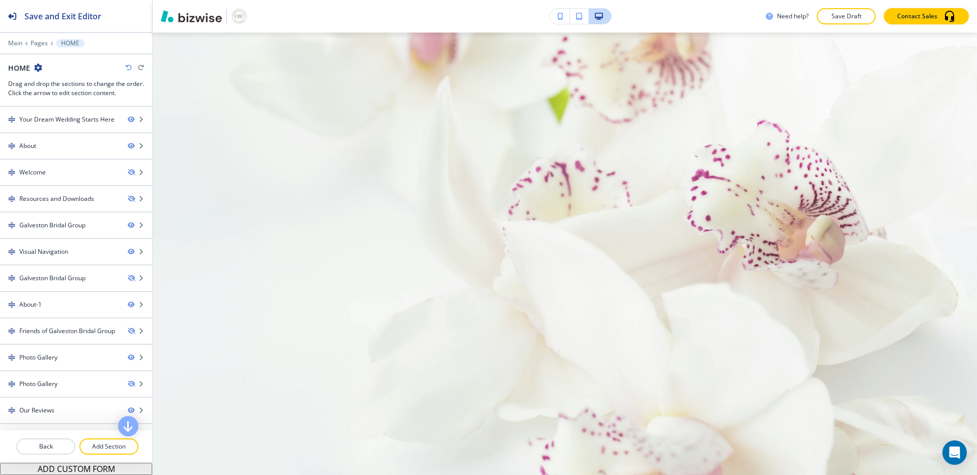
scroll to position [3817, 0]
drag, startPoint x: 452, startPoint y: 94, endPoint x: 740, endPoint y: 87, distance: 287.7
drag, startPoint x: 740, startPoint y: 87, endPoint x: 384, endPoint y: 97, distance: 355.5
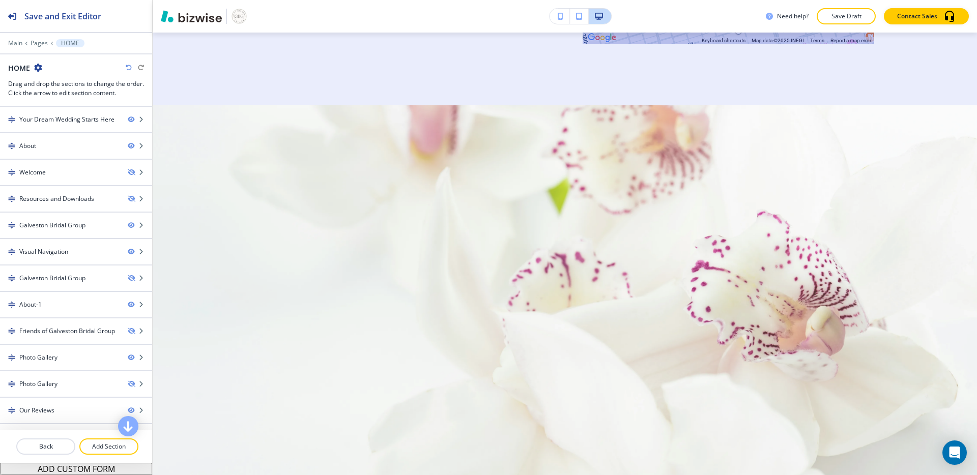
scroll to position [3694, 0]
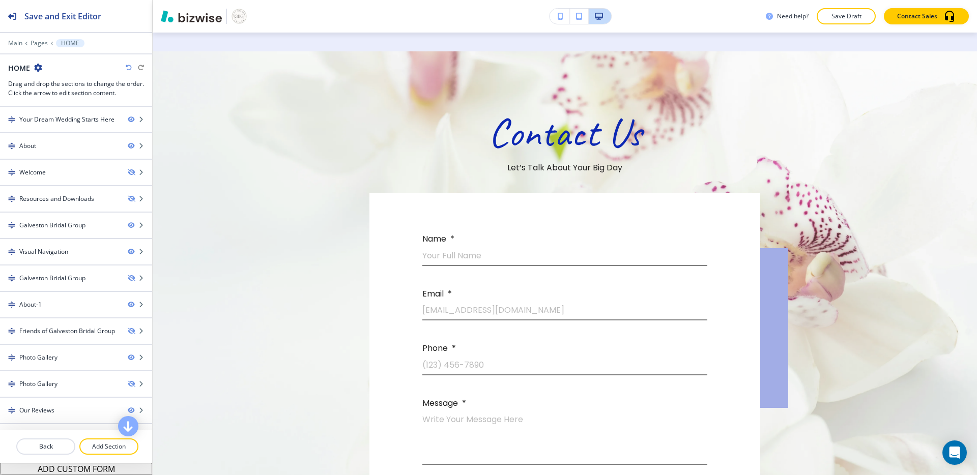
scroll to position [3775, 0]
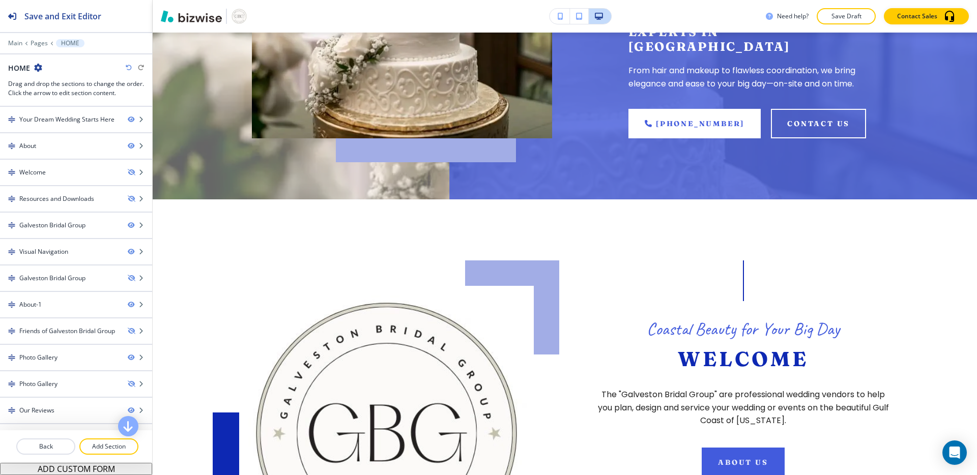
scroll to position [0, 0]
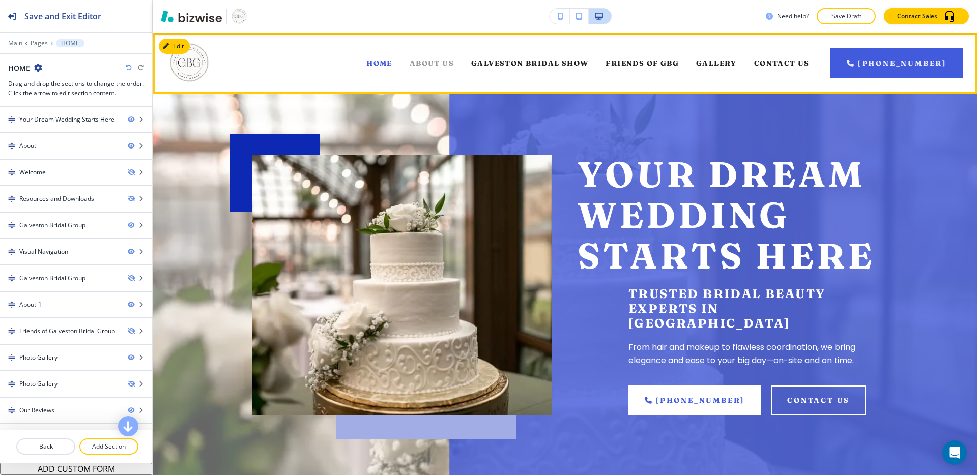
click at [442, 65] on span "ABOUT US" at bounding box center [432, 63] width 44 height 9
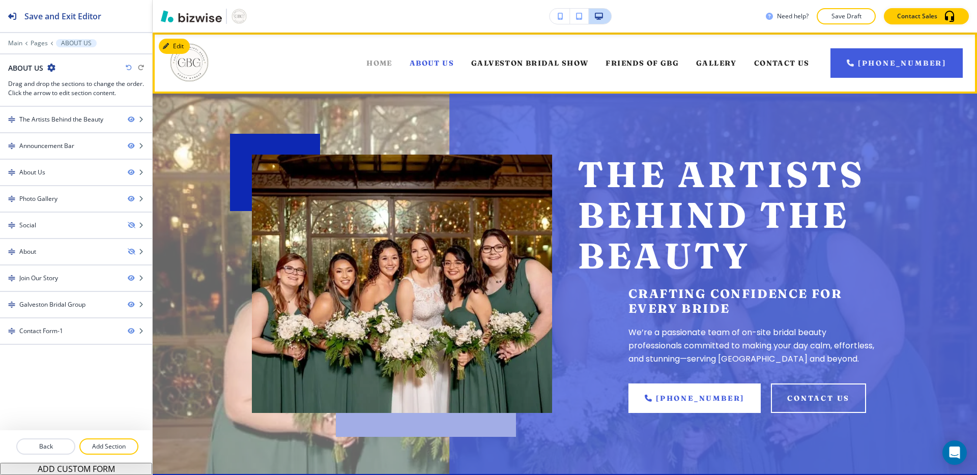
click at [384, 62] on span "HOME" at bounding box center [380, 63] width 26 height 9
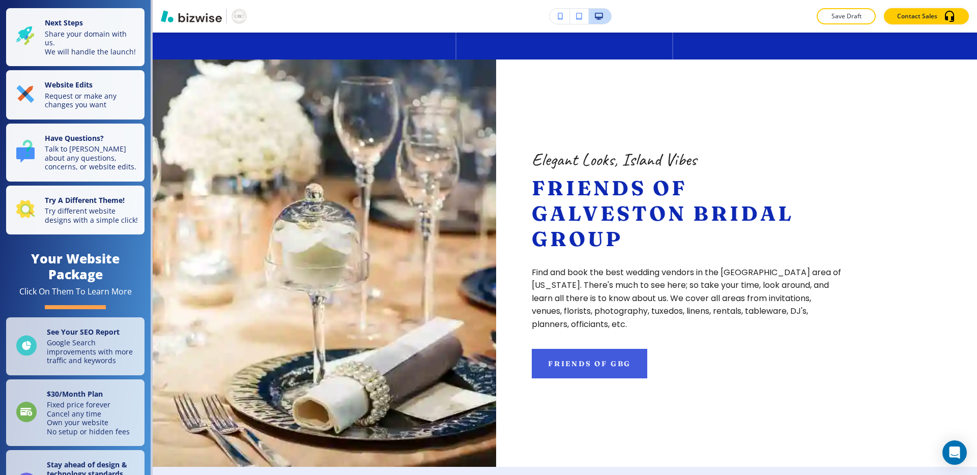
scroll to position [1754, 0]
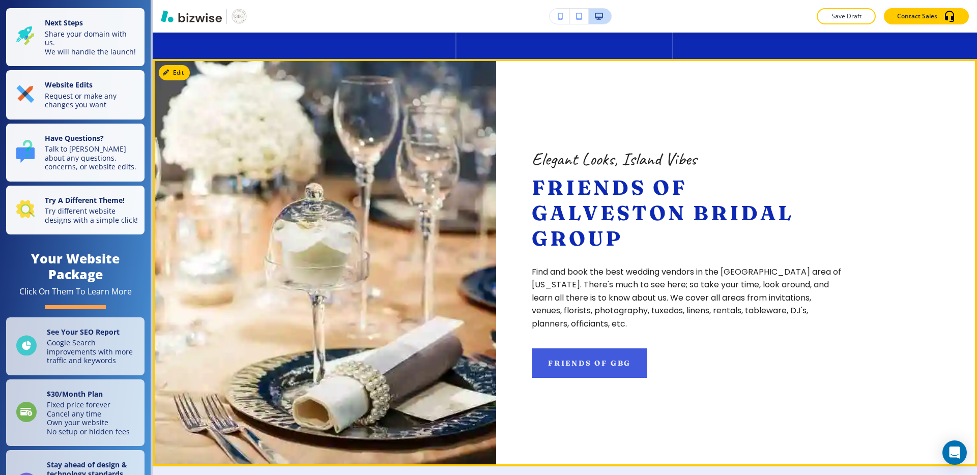
click at [581, 168] on p "Elegant Looks, Island Vibes" at bounding box center [687, 159] width 311 height 23
click at [649, 249] on p "Friends of Galveston Bridal Group" at bounding box center [687, 213] width 311 height 76
click at [744, 233] on span "Friends of Galveston Bridal Group" at bounding box center [666, 213] width 269 height 76
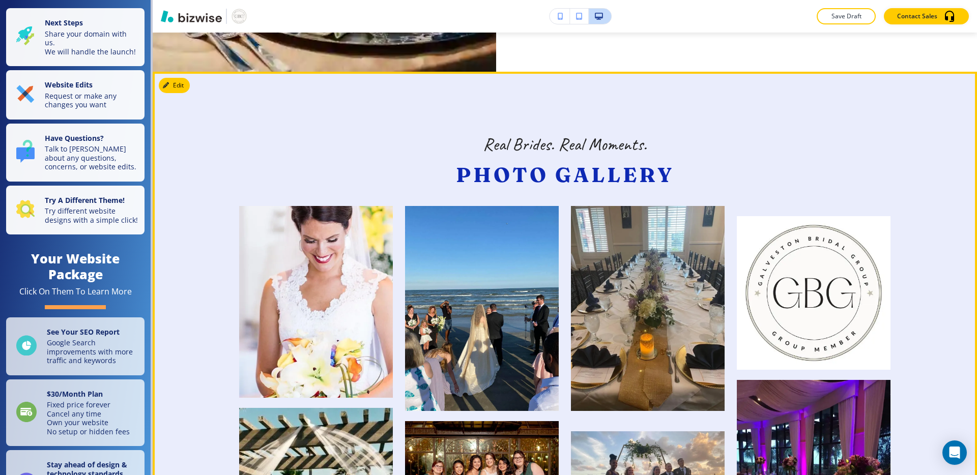
scroll to position [2150, 0]
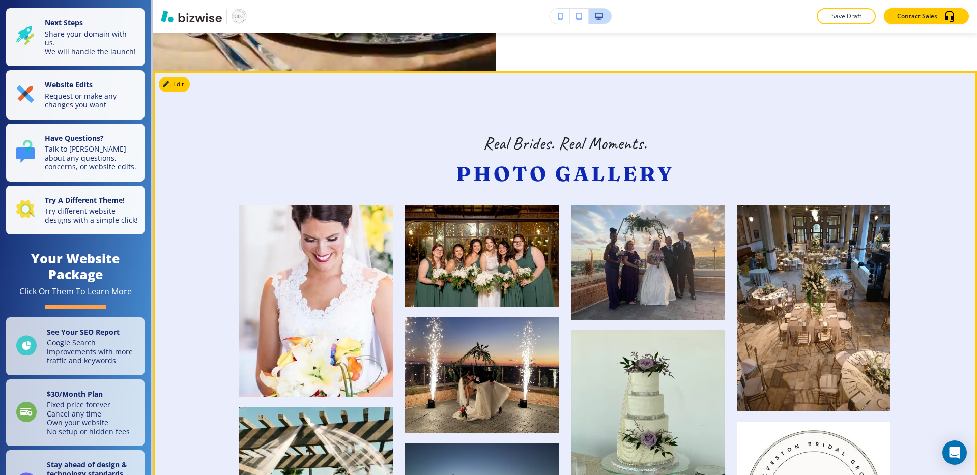
click at [478, 155] on p "Real Brides. Real Moments." at bounding box center [565, 143] width 218 height 23
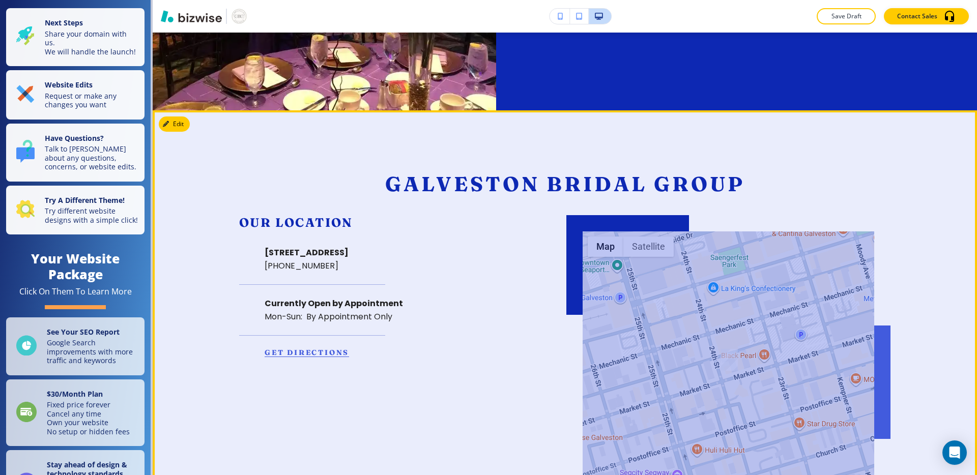
scroll to position [3713, 0]
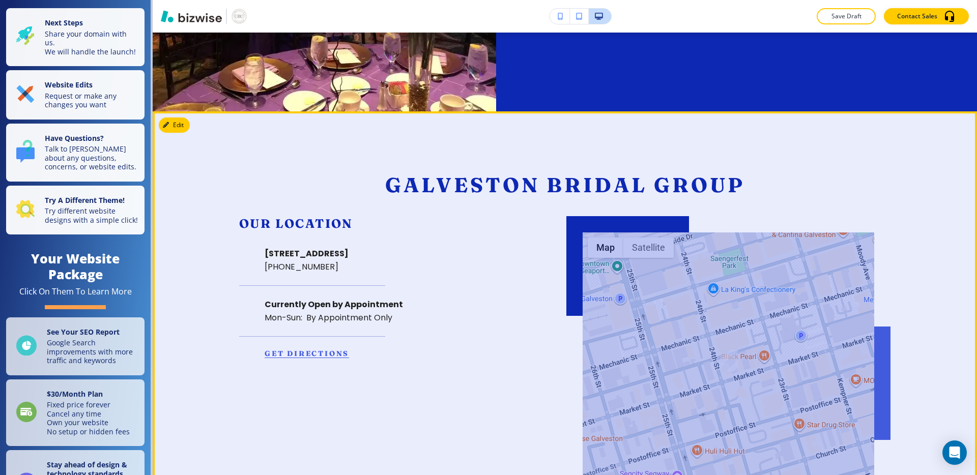
click at [428, 237] on div "Our Location [STREET_ADDRESS] [PHONE_NUMBER] Currently Open by Appointment Mon-…" at bounding box center [385, 287] width 292 height 142
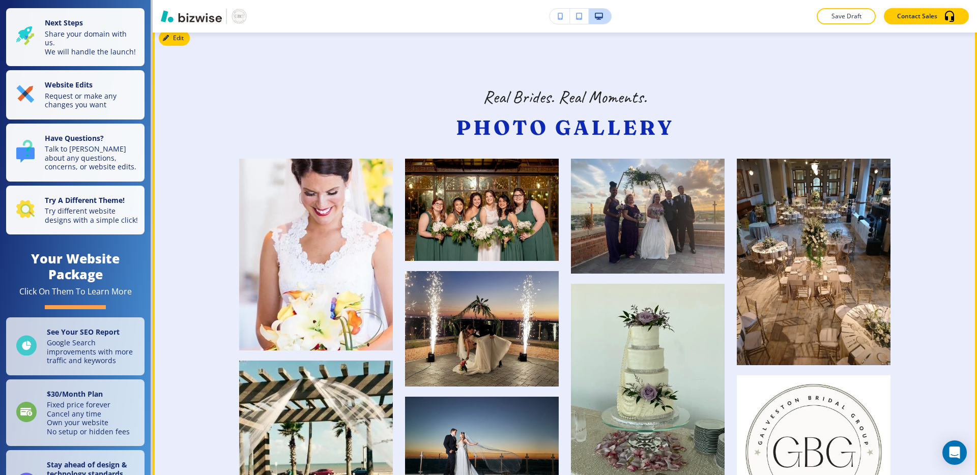
scroll to position [2205, 0]
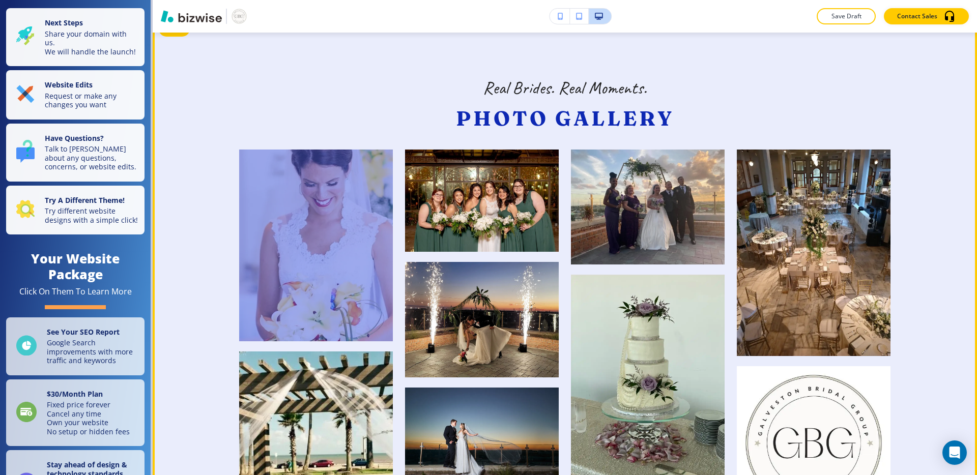
click at [328, 256] on div at bounding box center [316, 246] width 154 height 192
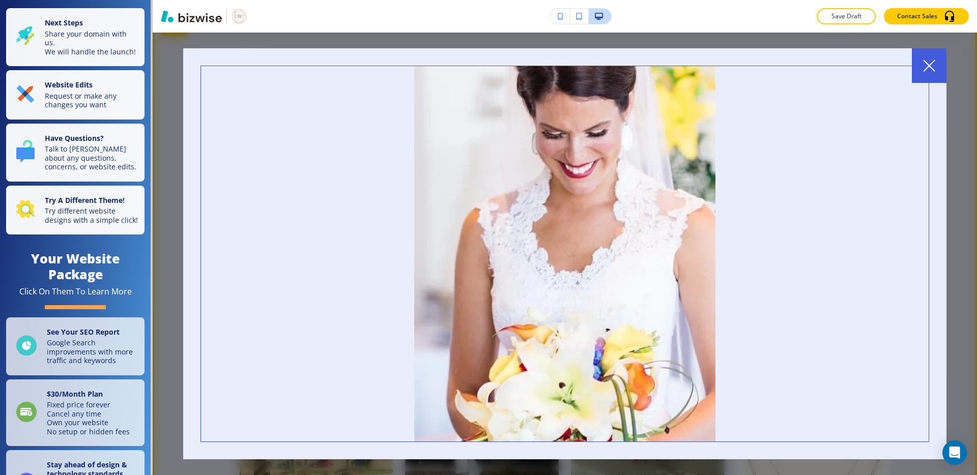
click at [930, 72] on div at bounding box center [929, 65] width 35 height 35
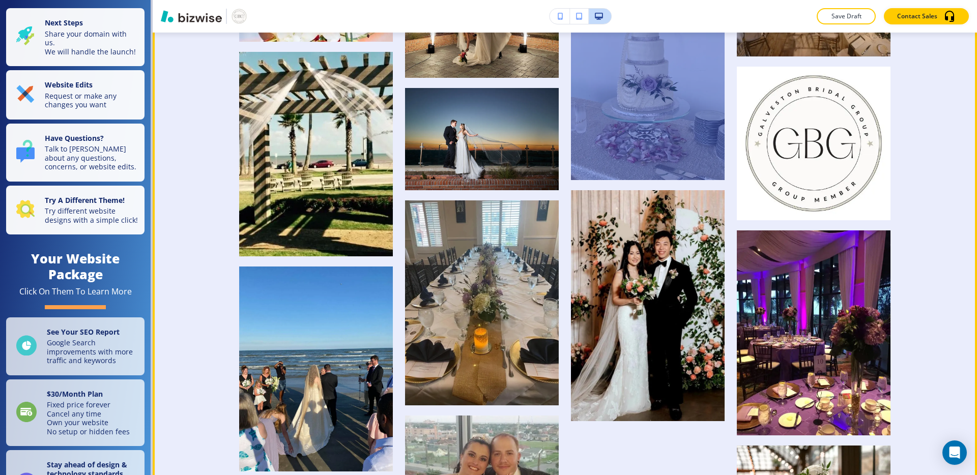
scroll to position [2506, 0]
click at [668, 387] on div at bounding box center [648, 305] width 154 height 231
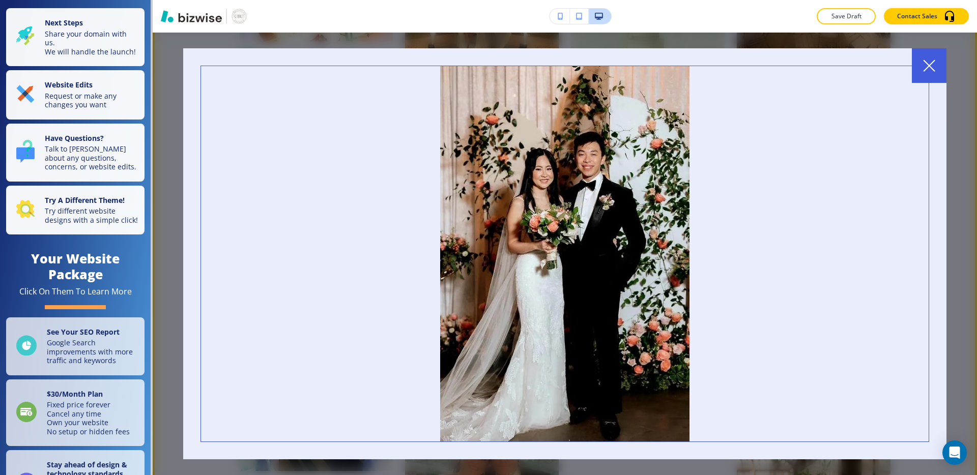
click at [944, 61] on div at bounding box center [929, 65] width 35 height 35
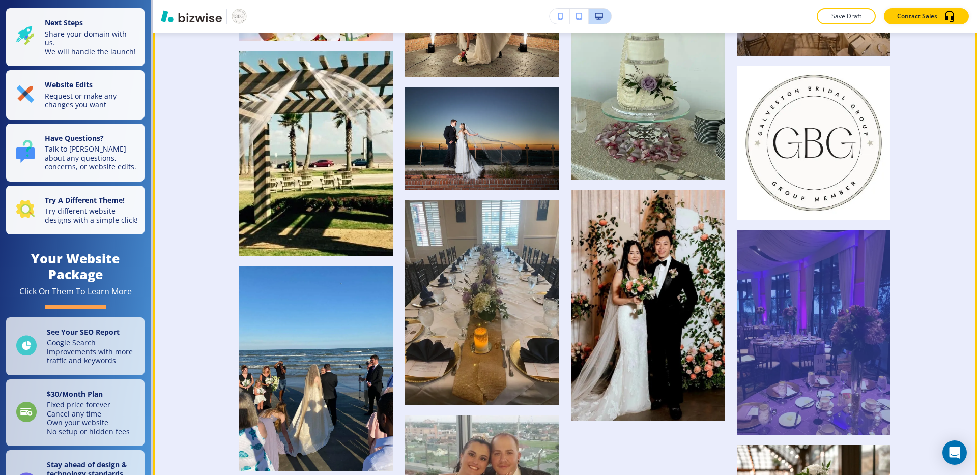
click at [803, 371] on div at bounding box center [814, 332] width 154 height 205
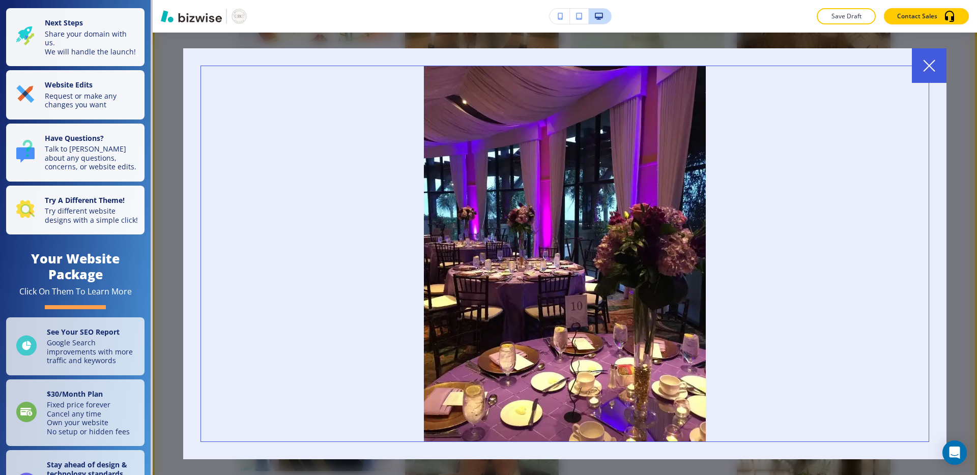
click at [926, 69] on icon at bounding box center [929, 65] width 11 height 11
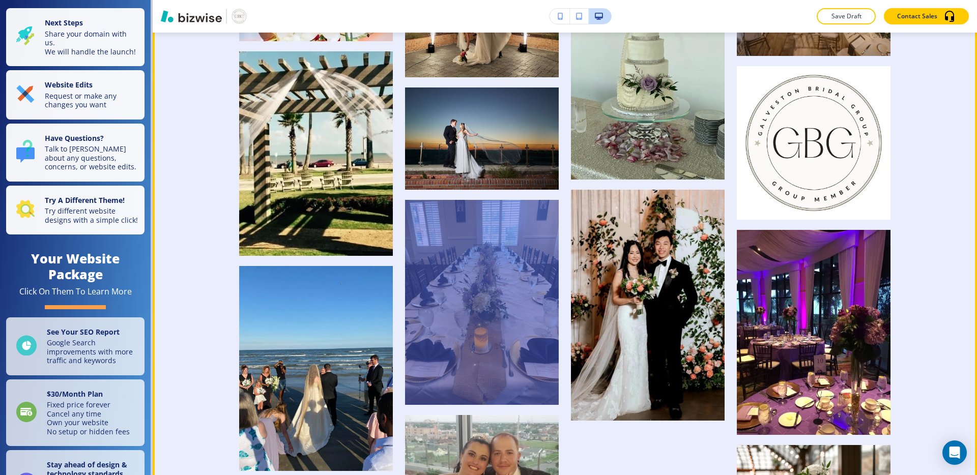
click at [493, 321] on div at bounding box center [482, 302] width 154 height 205
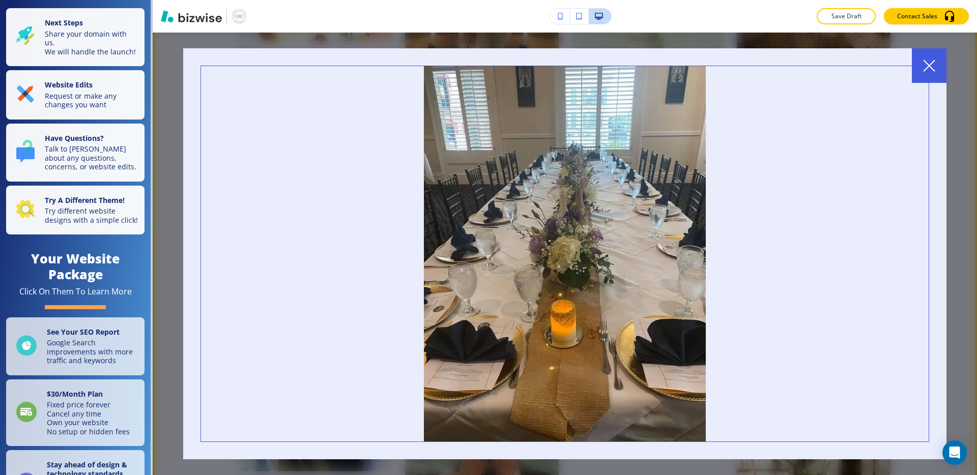
click at [762, 40] on div at bounding box center [565, 254] width 825 height 443
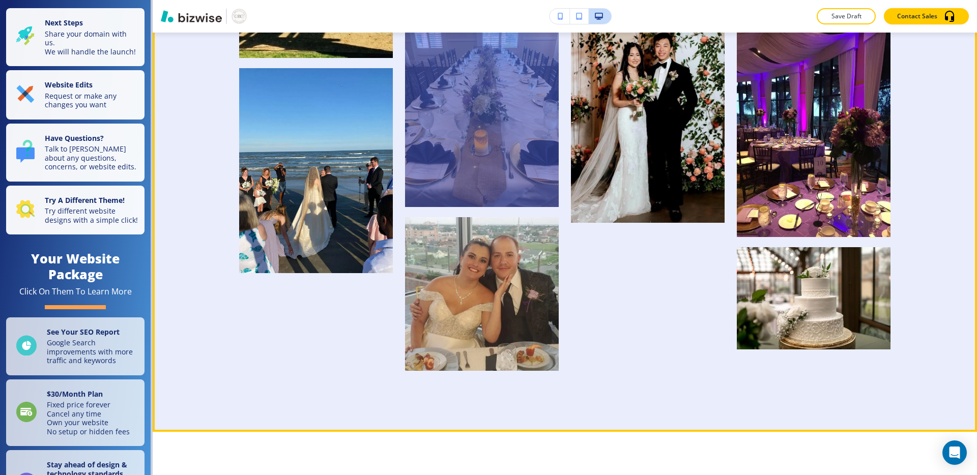
scroll to position [2706, 0]
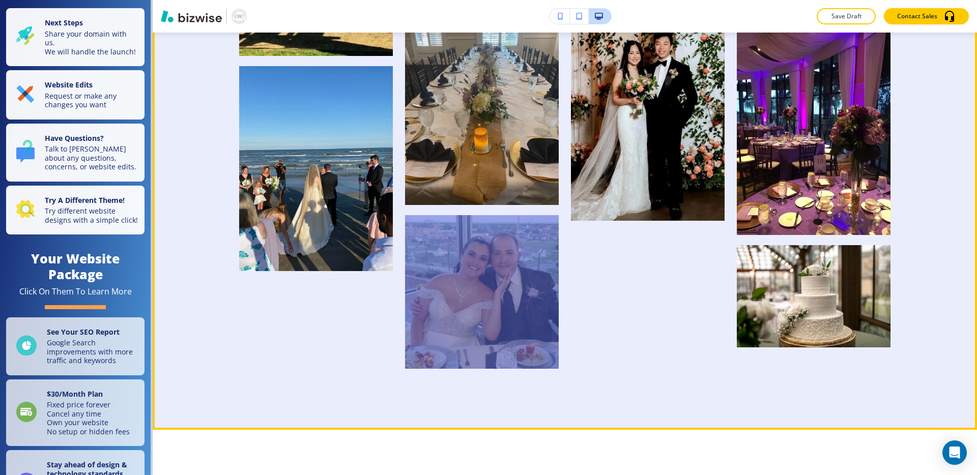
click at [512, 332] on div at bounding box center [482, 292] width 154 height 154
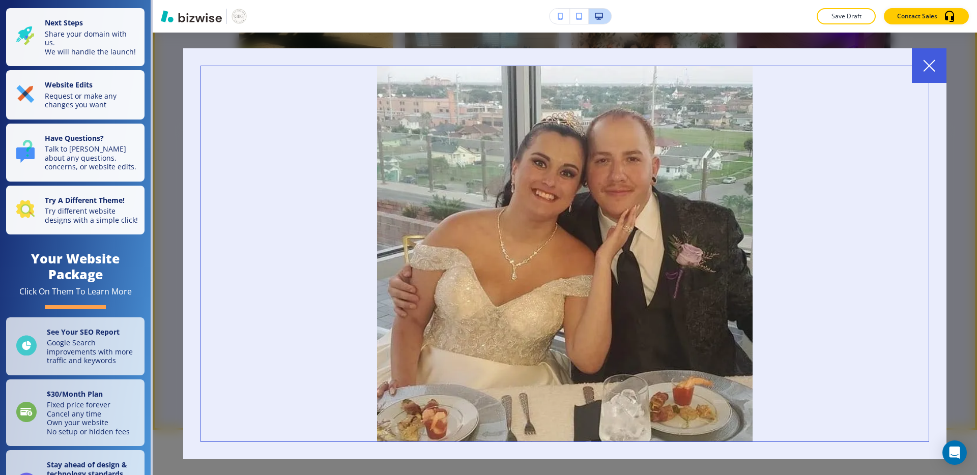
click at [965, 285] on div at bounding box center [565, 254] width 825 height 443
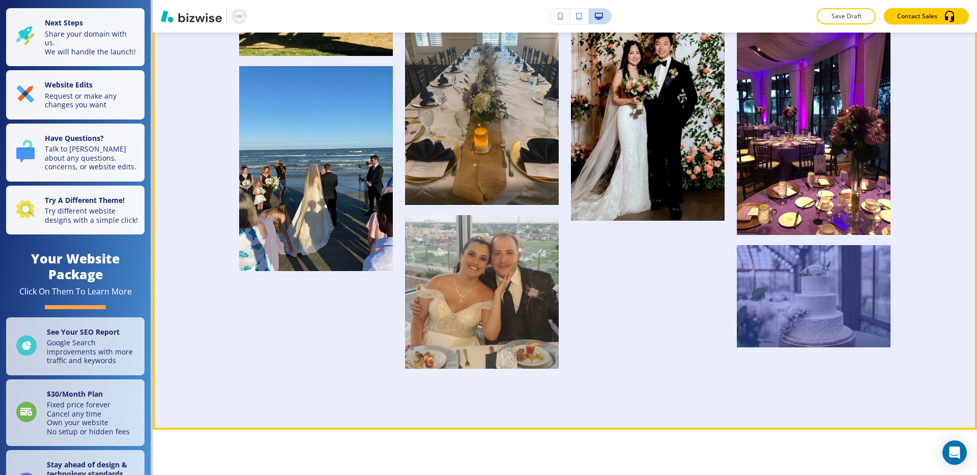
click at [791, 318] on div at bounding box center [814, 296] width 154 height 102
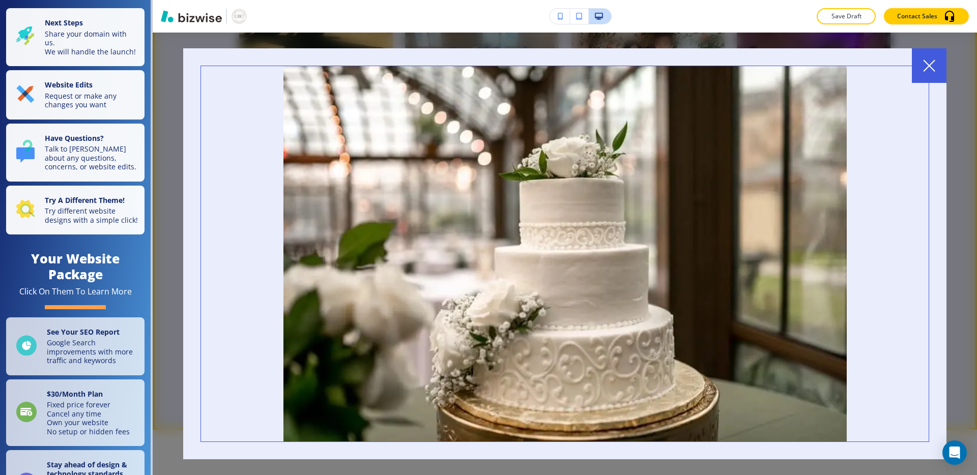
click at [964, 234] on div at bounding box center [565, 254] width 825 height 443
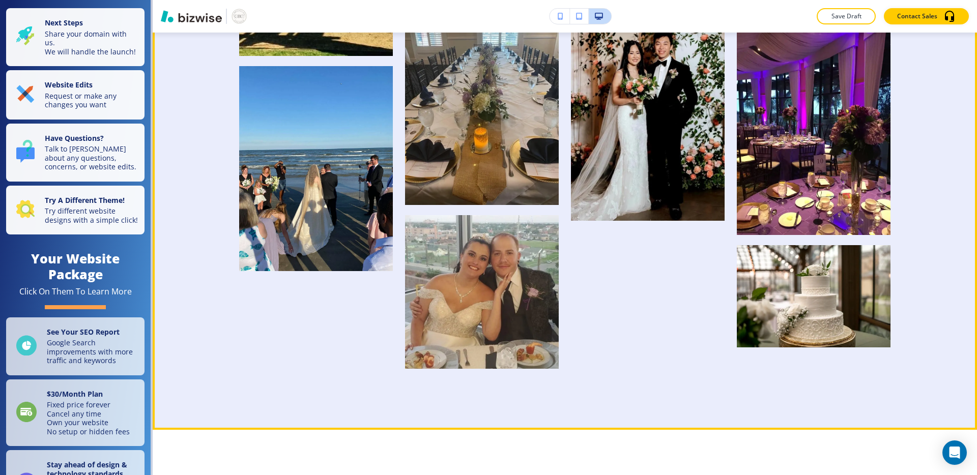
click at [697, 296] on div at bounding box center [565, 9] width 652 height 720
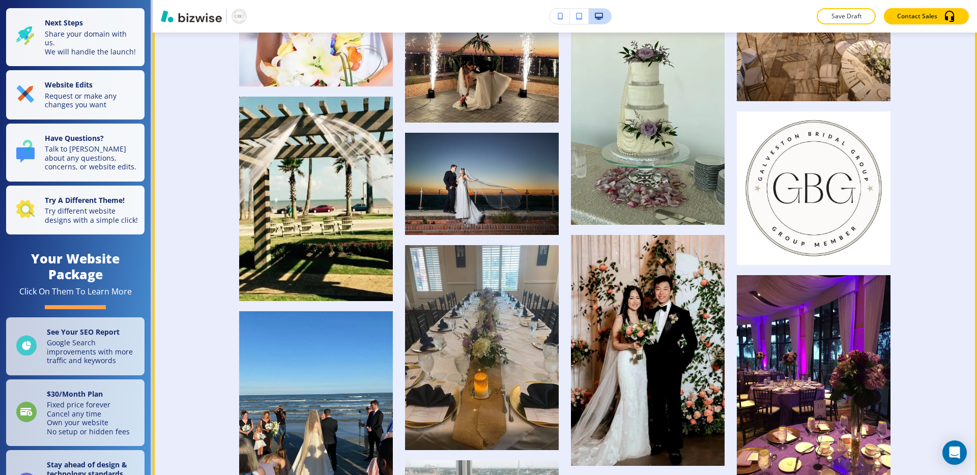
scroll to position [2451, 0]
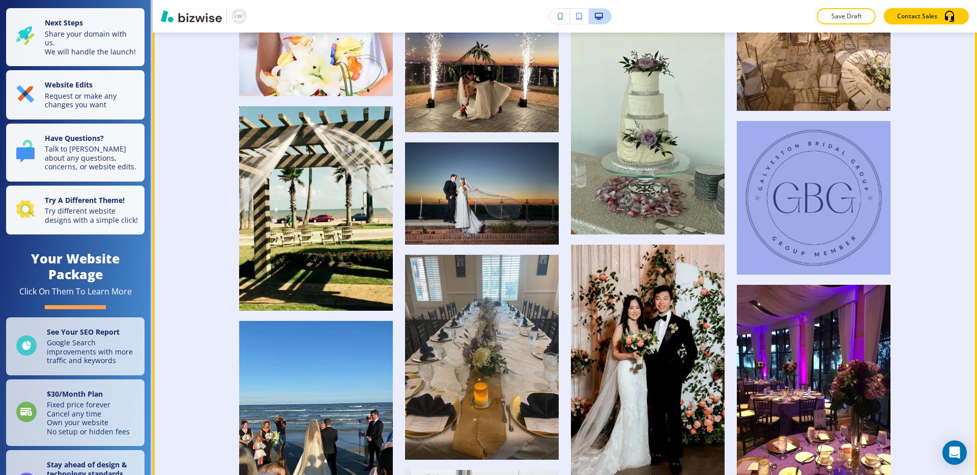
click at [837, 205] on div at bounding box center [814, 198] width 154 height 154
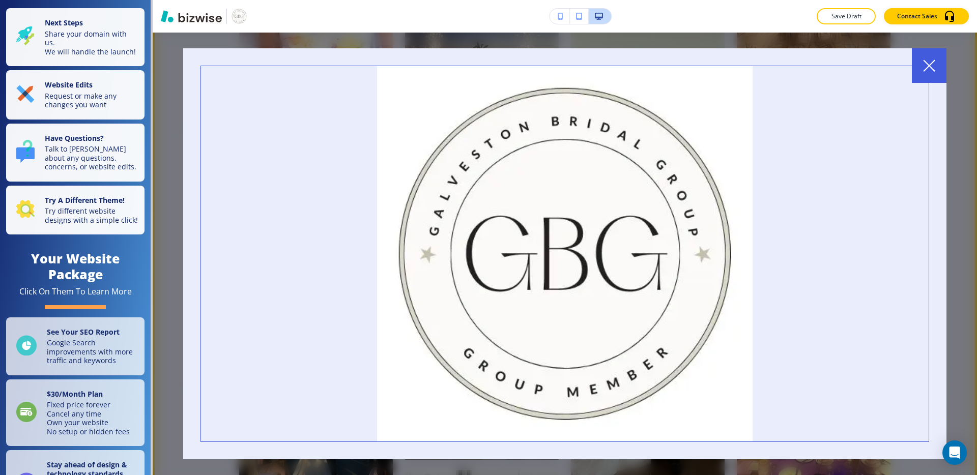
click at [955, 168] on div at bounding box center [565, 254] width 825 height 443
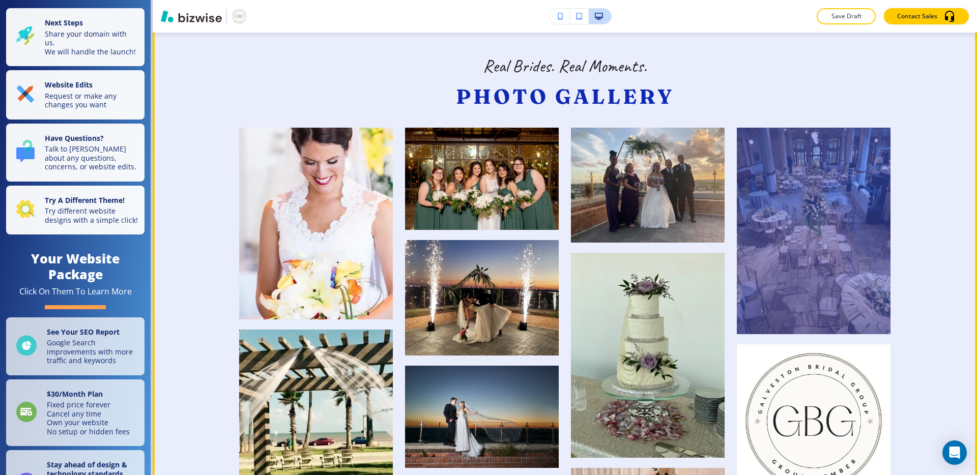
scroll to position [2222, 0]
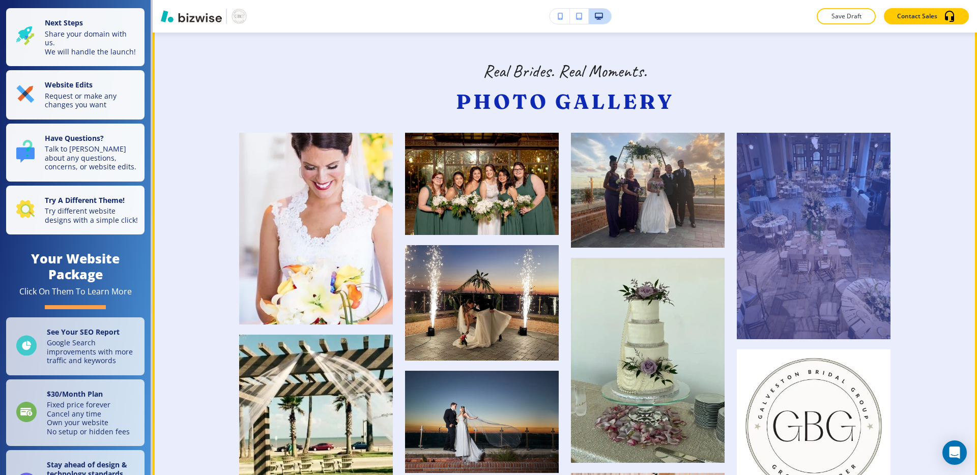
click at [817, 205] on div at bounding box center [814, 236] width 154 height 207
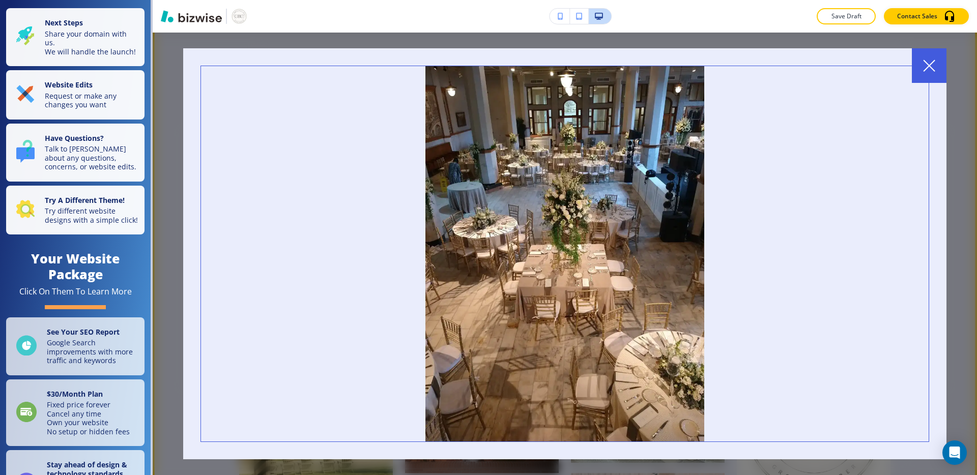
click at [958, 191] on div at bounding box center [565, 254] width 825 height 443
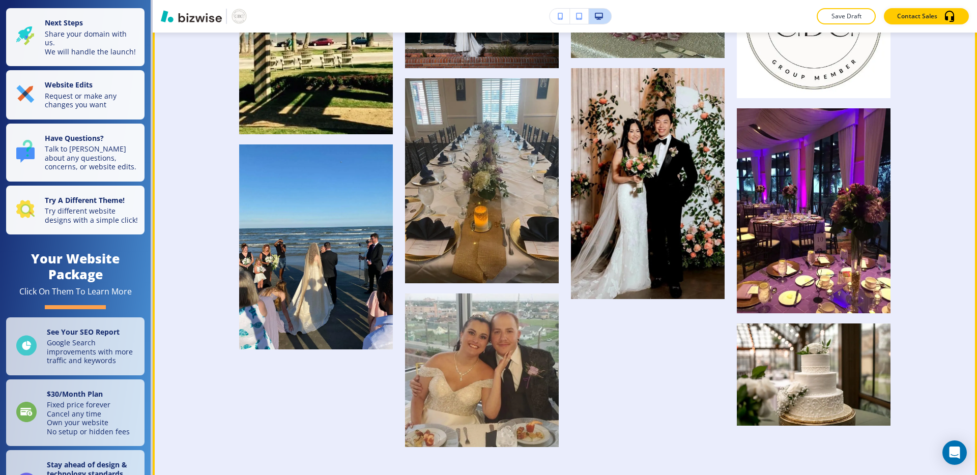
scroll to position [2637, 0]
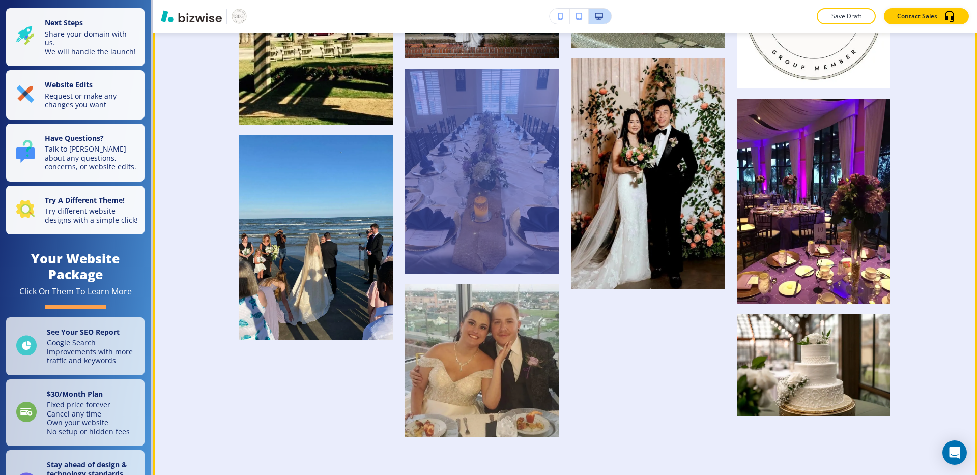
click at [478, 249] on div at bounding box center [482, 171] width 154 height 205
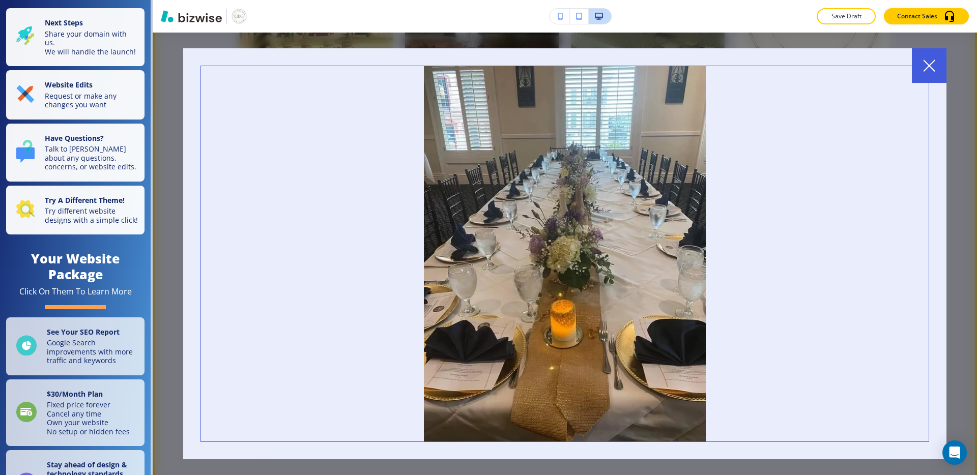
click at [169, 287] on div at bounding box center [565, 254] width 825 height 443
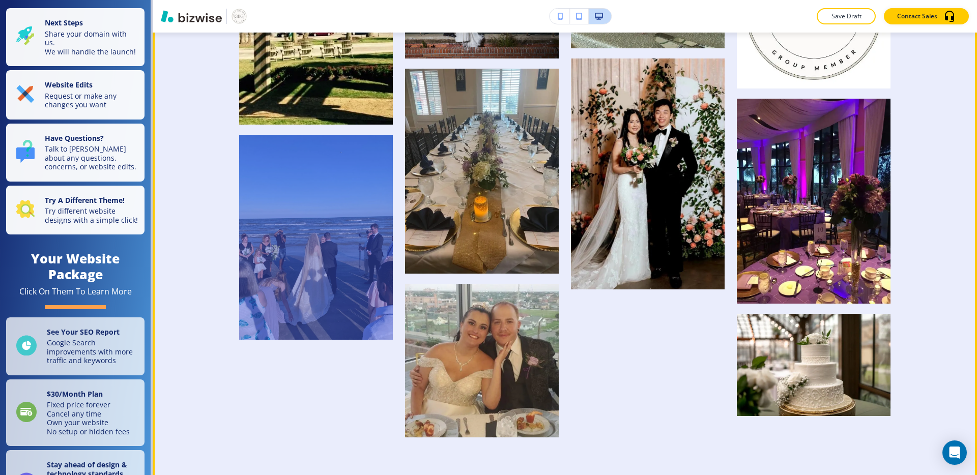
click at [331, 297] on div at bounding box center [316, 237] width 154 height 205
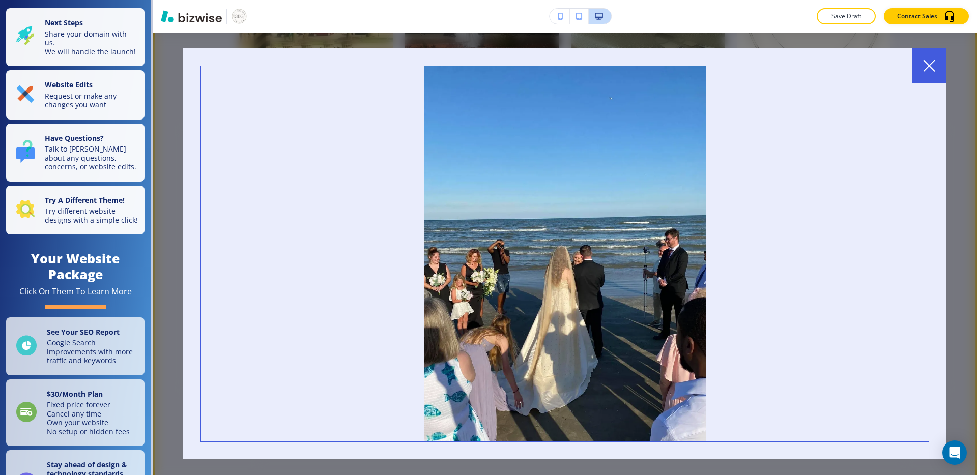
click at [174, 297] on div at bounding box center [565, 254] width 825 height 443
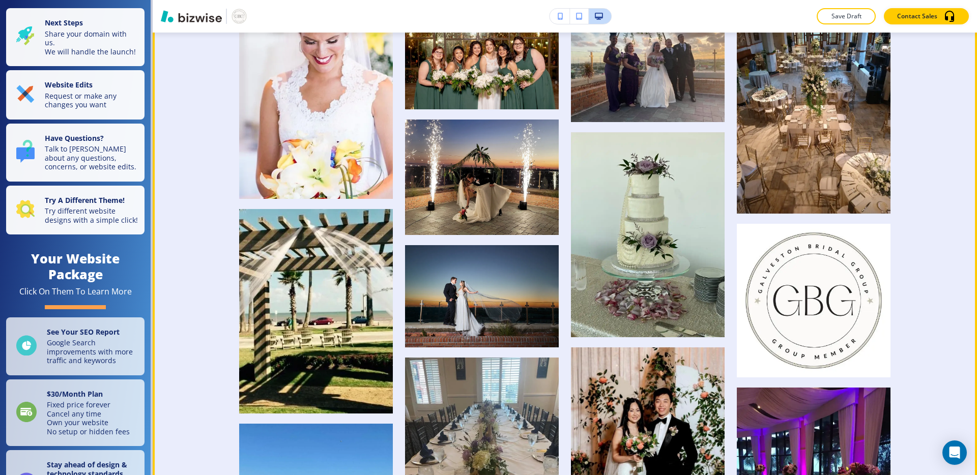
scroll to position [2325, 0]
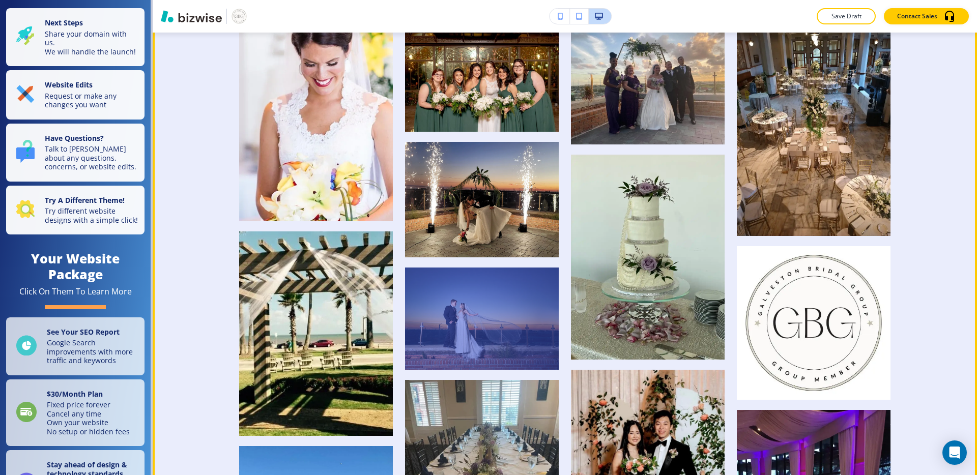
click at [489, 352] on div at bounding box center [482, 319] width 154 height 102
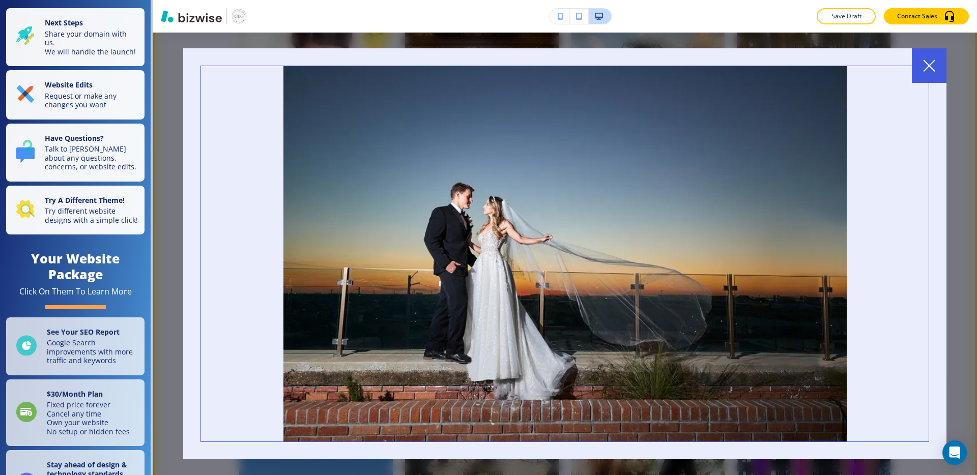
click at [172, 270] on div at bounding box center [565, 254] width 825 height 443
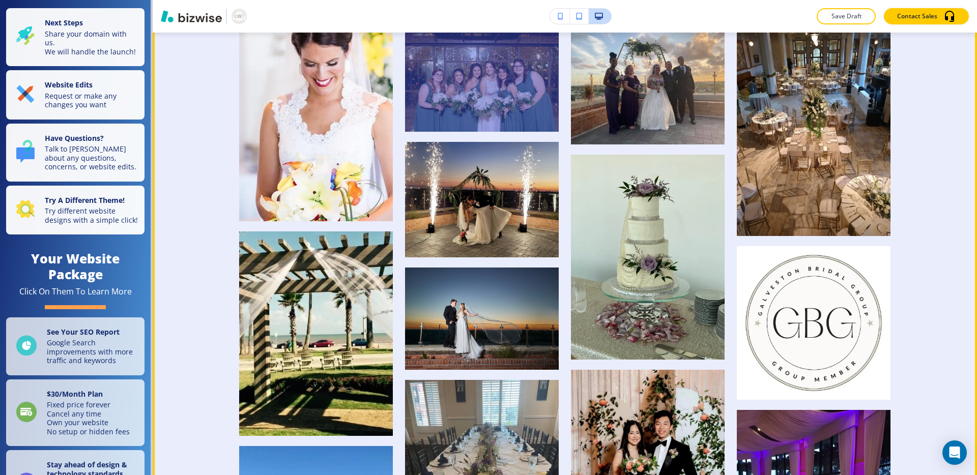
click at [509, 118] on div at bounding box center [482, 81] width 154 height 102
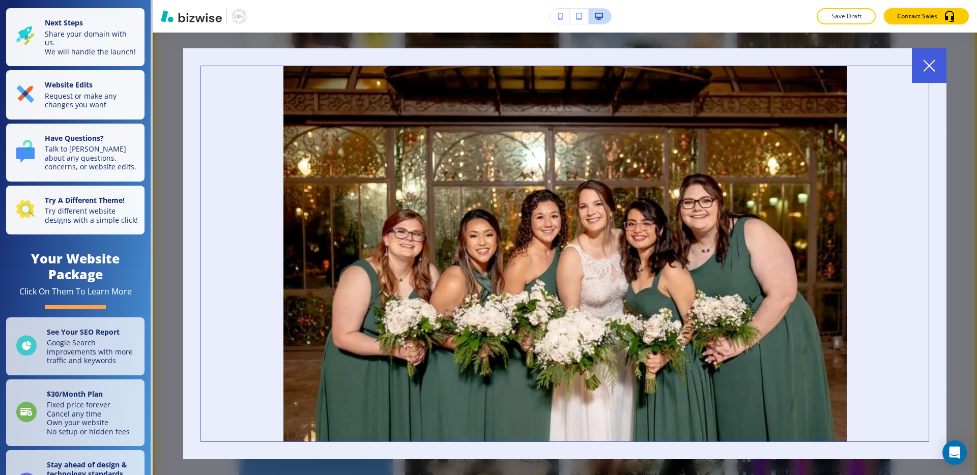
click at [167, 265] on div at bounding box center [565, 254] width 825 height 443
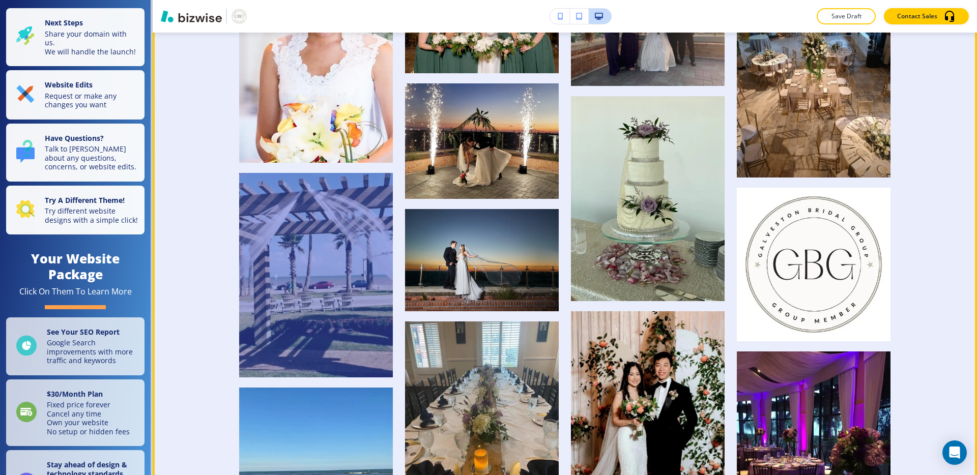
scroll to position [2384, 0]
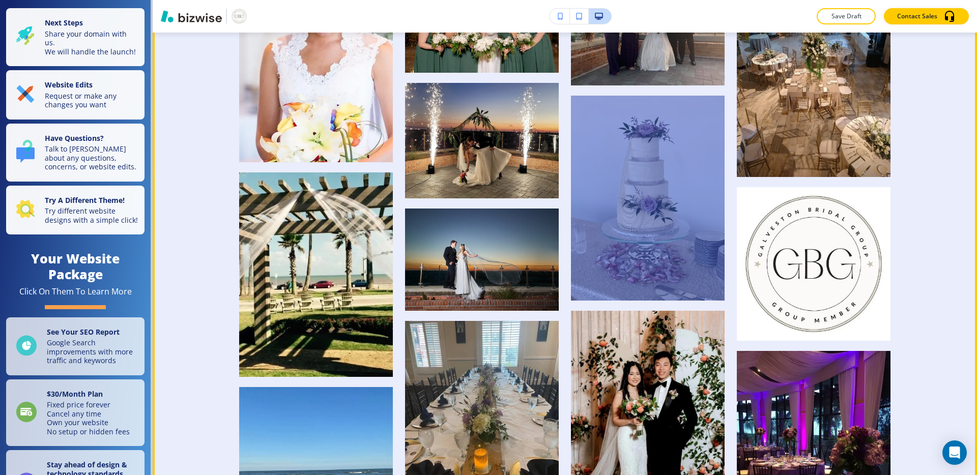
click at [713, 167] on div at bounding box center [648, 198] width 154 height 205
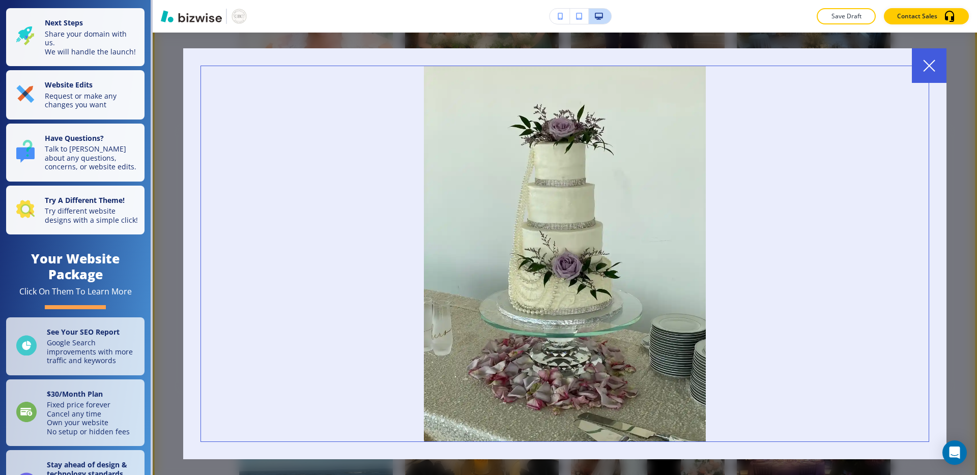
click at [170, 298] on div at bounding box center [565, 254] width 825 height 443
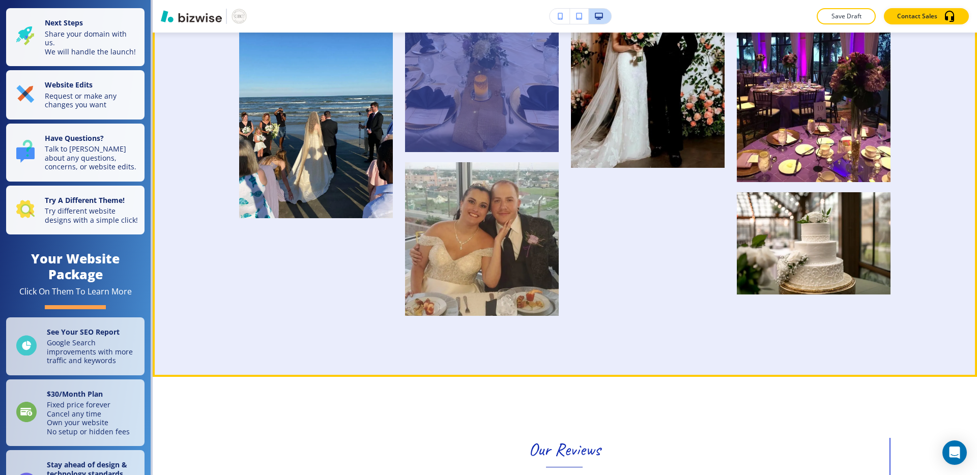
scroll to position [2760, 0]
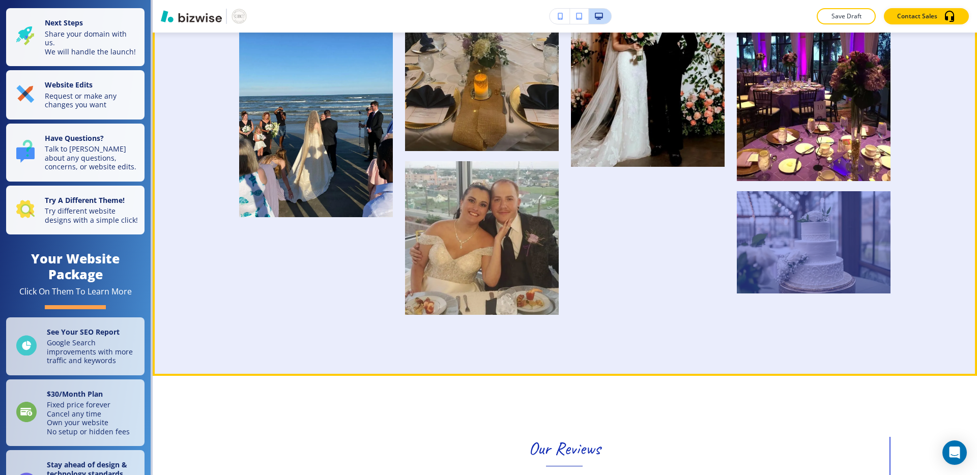
click at [875, 234] on div at bounding box center [814, 242] width 154 height 102
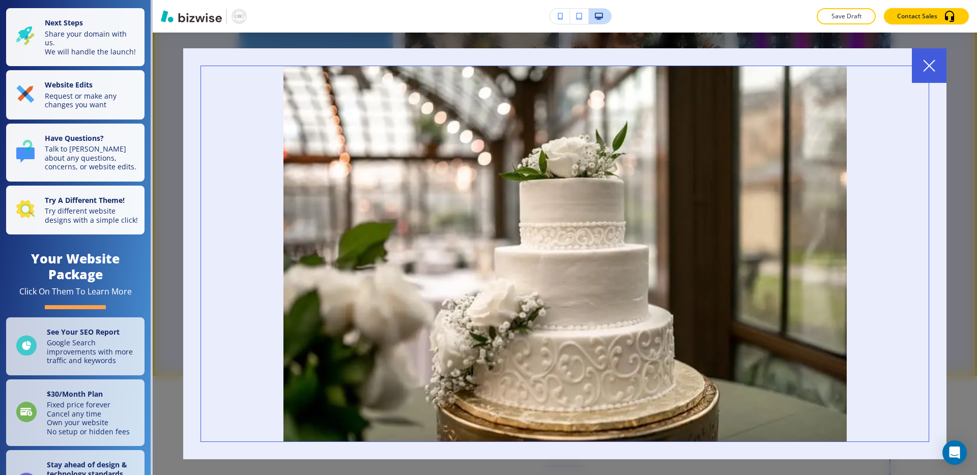
click at [968, 213] on div at bounding box center [565, 254] width 825 height 443
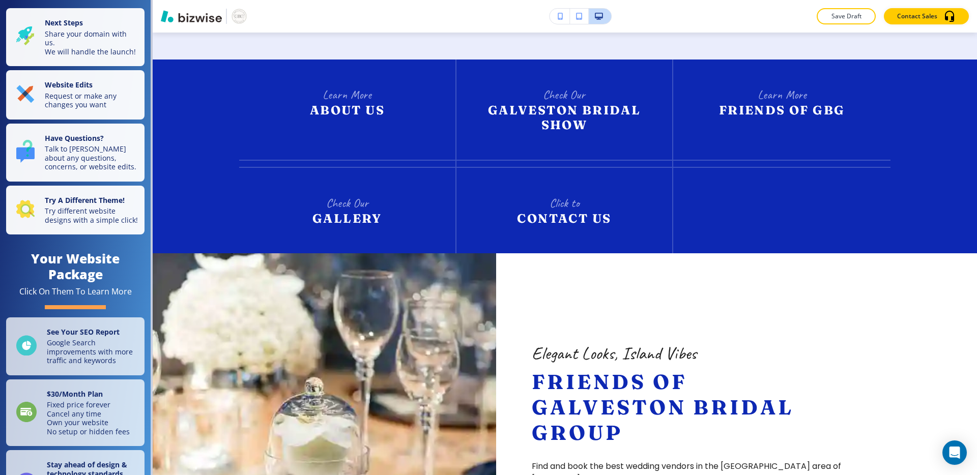
scroll to position [1559, 0]
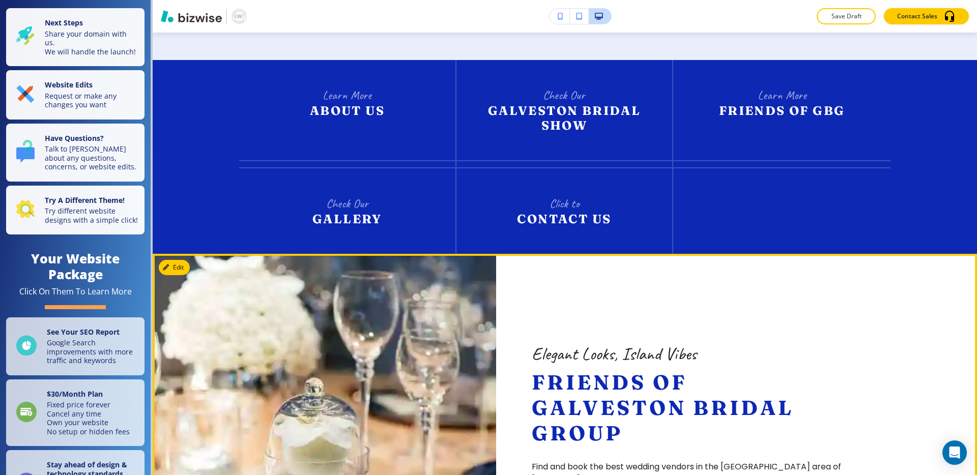
click at [702, 333] on div "Elegant Looks, Island Vibes Friends of Galveston Bridal Group Find and book the…" at bounding box center [687, 458] width 382 height 408
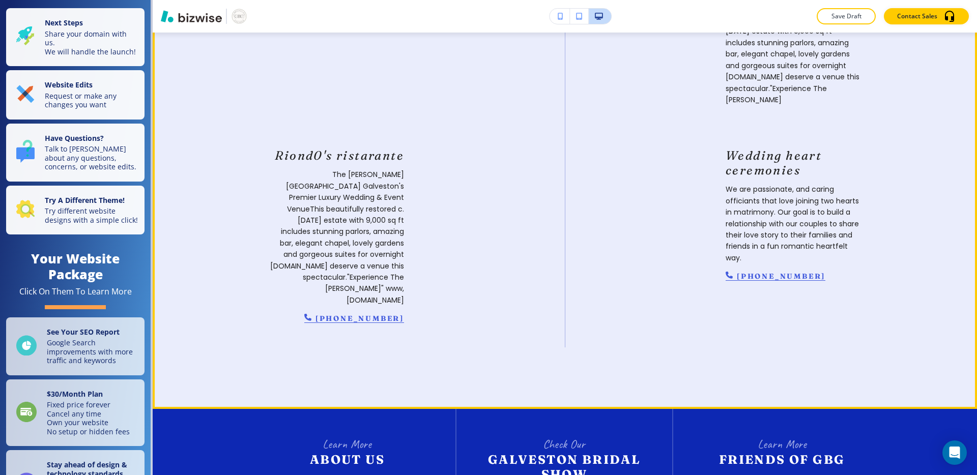
scroll to position [1215, 0]
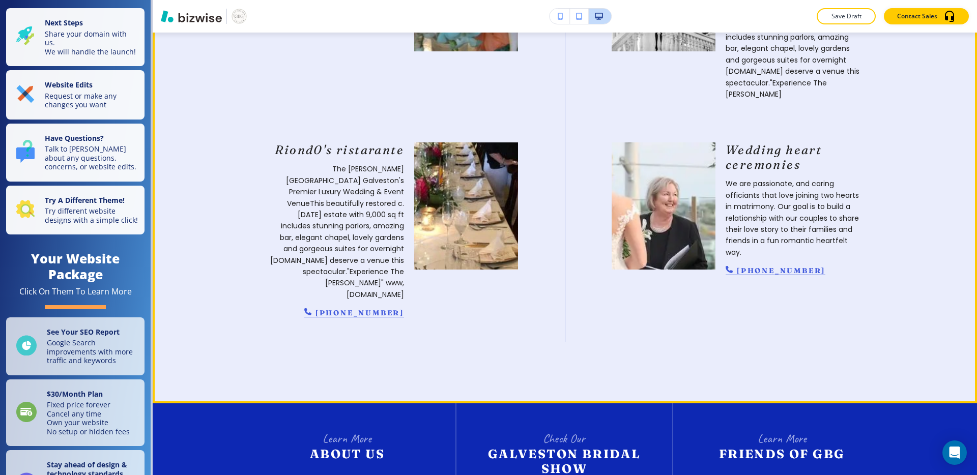
click at [612, 371] on section "Expert Bridal Beauty in [GEOGRAPHIC_DATA] Galveston Bridal Group A finer event …" at bounding box center [565, 1] width 825 height 803
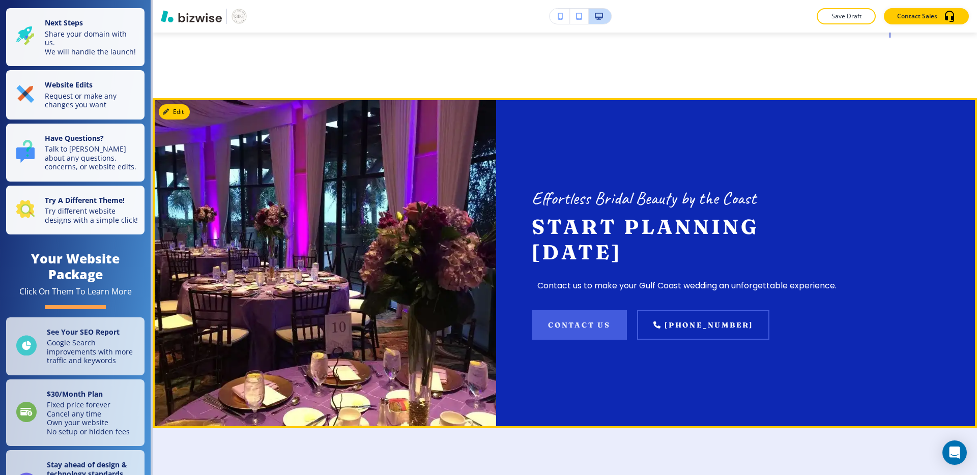
scroll to position [3396, 0]
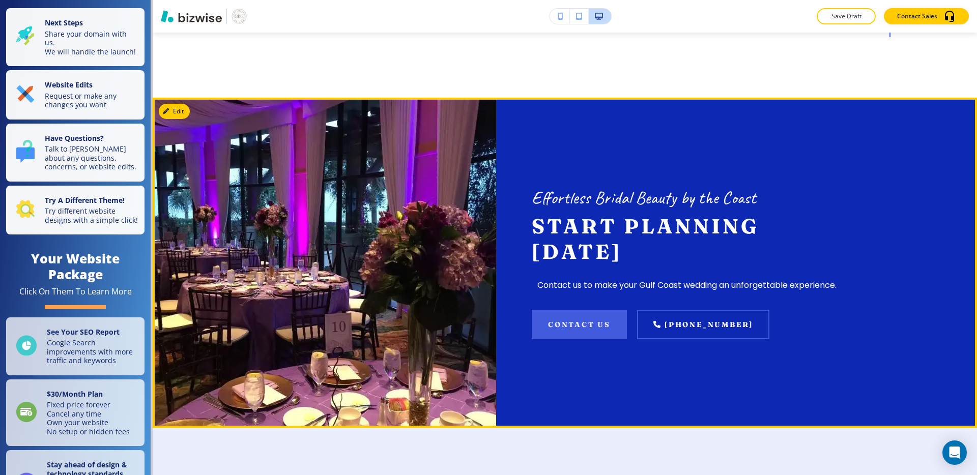
click at [574, 206] on p "Effortless Bridal Beauty by the Coast" at bounding box center [687, 197] width 311 height 23
click at [541, 234] on h2 "Start Planning [DATE]" at bounding box center [687, 239] width 311 height 51
click at [609, 151] on div "Effortless Bridal Beauty by the Coast Start Planning [DATE] Contact us to make …" at bounding box center [687, 263] width 382 height 330
click at [606, 265] on h2 "Start Planning [DATE]" at bounding box center [687, 239] width 311 height 51
click at [682, 189] on div "Effortless Bridal Beauty by the Coast Start Planning [DATE] Contact us to make …" at bounding box center [687, 263] width 382 height 330
